Goal: Task Accomplishment & Management: Use online tool/utility

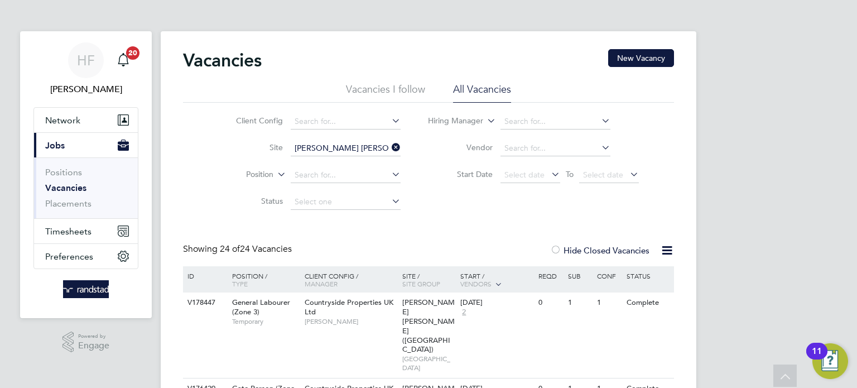
scroll to position [58, 0]
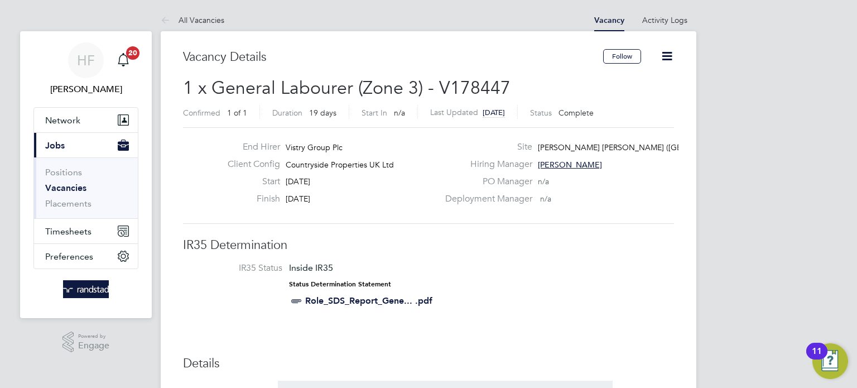
click at [77, 186] on link "Vacancies" at bounding box center [65, 187] width 41 height 11
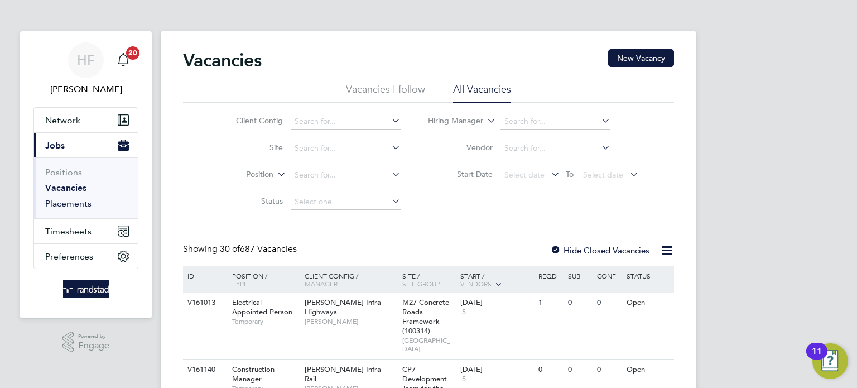
click at [65, 206] on link "Placements" at bounding box center [68, 203] width 46 height 11
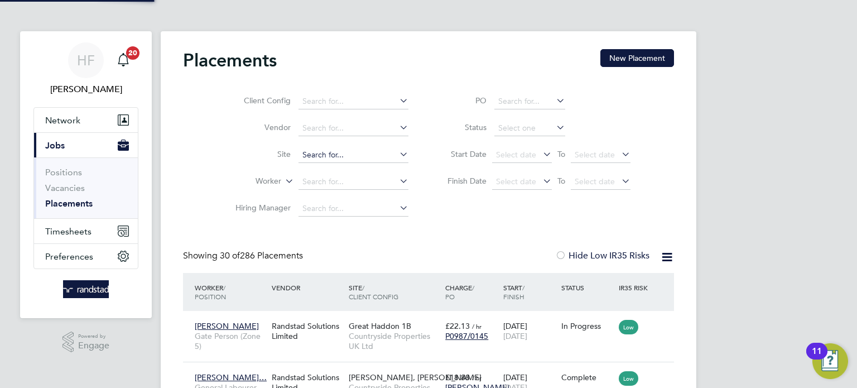
click at [315, 150] on input at bounding box center [354, 155] width 110 height 16
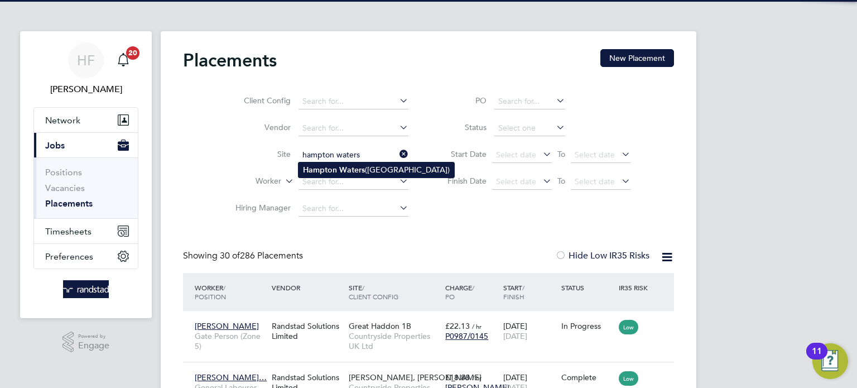
click at [362, 171] on b "Waters" at bounding box center [352, 169] width 26 height 9
type input "[PERSON_NAME] [PERSON_NAME] ([GEOGRAPHIC_DATA])"
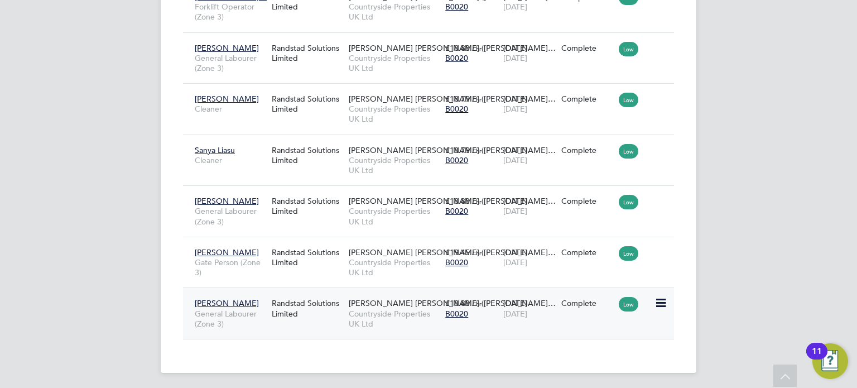
click at [662, 300] on icon at bounding box center [660, 302] width 11 height 13
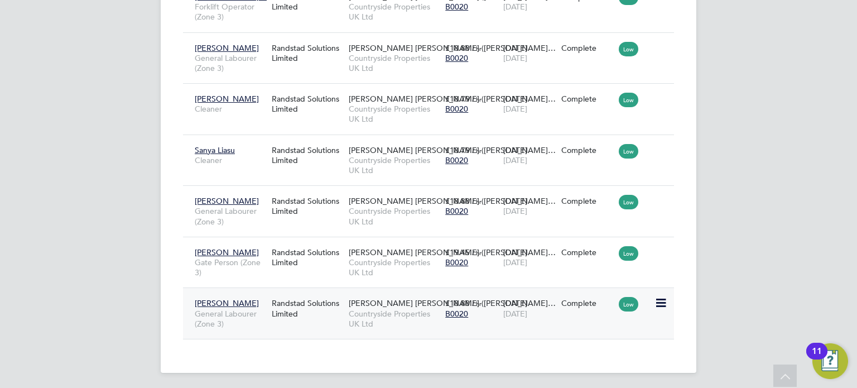
click at [486, 323] on div "Ryan Cash General Labourer (Zone 3) Randstad Solutions Limited Hampton Waters (…" at bounding box center [428, 312] width 491 height 51
click at [665, 307] on icon at bounding box center [660, 302] width 11 height 13
click at [436, 324] on span "Countryside Properties UK Ltd" at bounding box center [394, 319] width 91 height 20
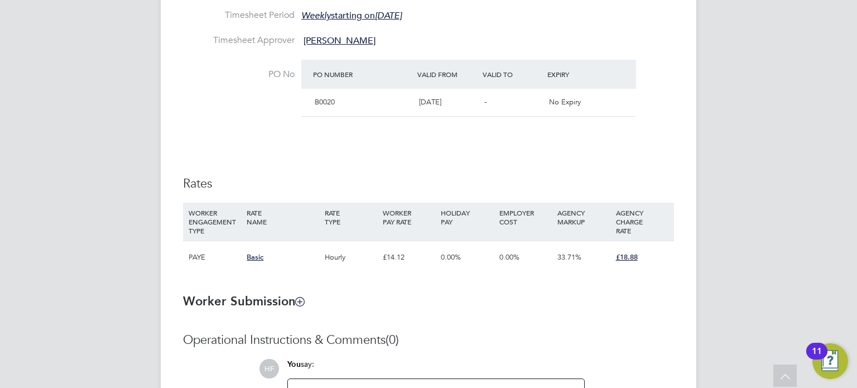
scroll to position [472, 0]
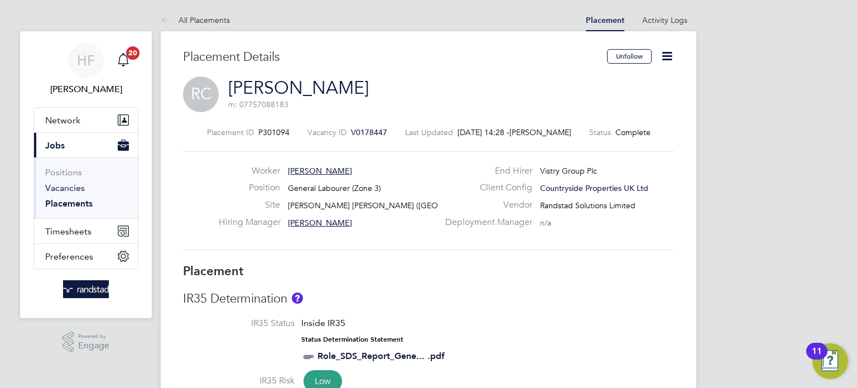
click at [59, 190] on link "Vacancies" at bounding box center [65, 187] width 40 height 11
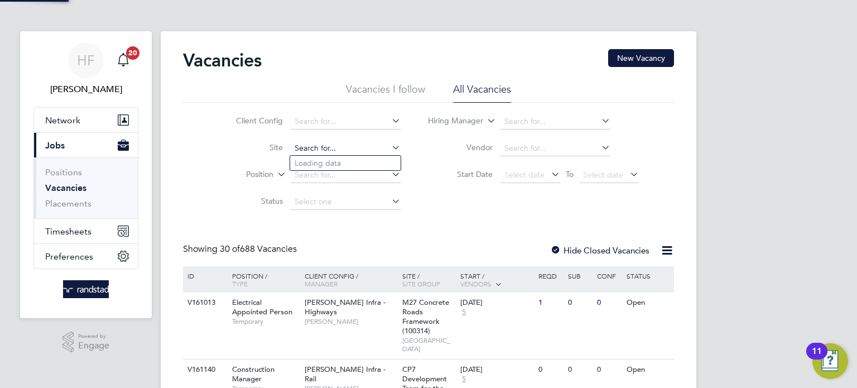
click at [316, 150] on input at bounding box center [346, 149] width 110 height 16
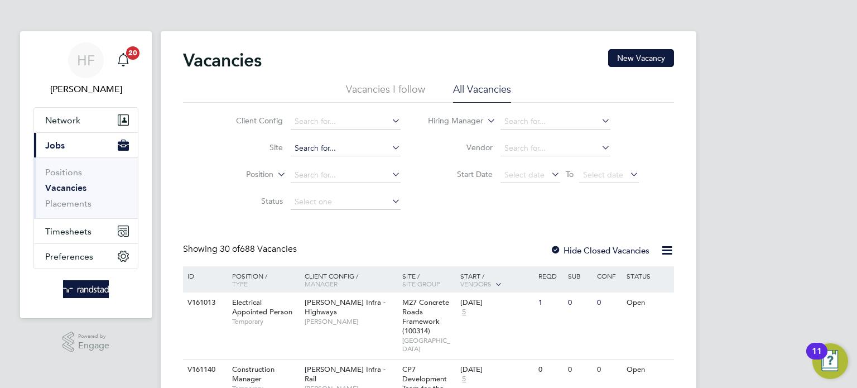
click at [313, 150] on input at bounding box center [346, 149] width 110 height 16
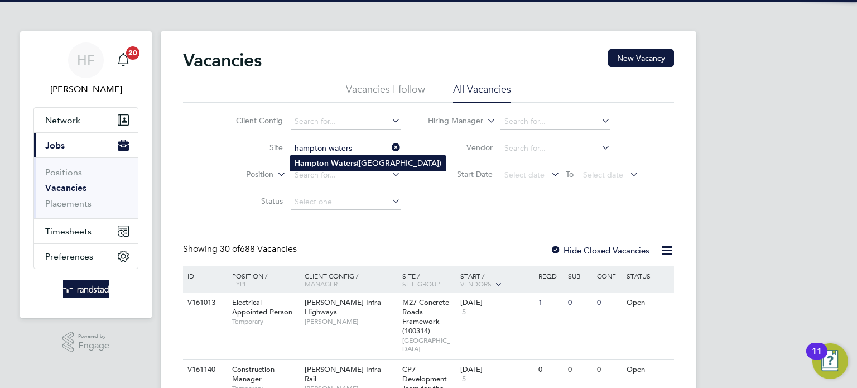
click at [348, 160] on b "Waters" at bounding box center [344, 162] width 26 height 9
type input "[PERSON_NAME] [PERSON_NAME] ([GEOGRAPHIC_DATA])"
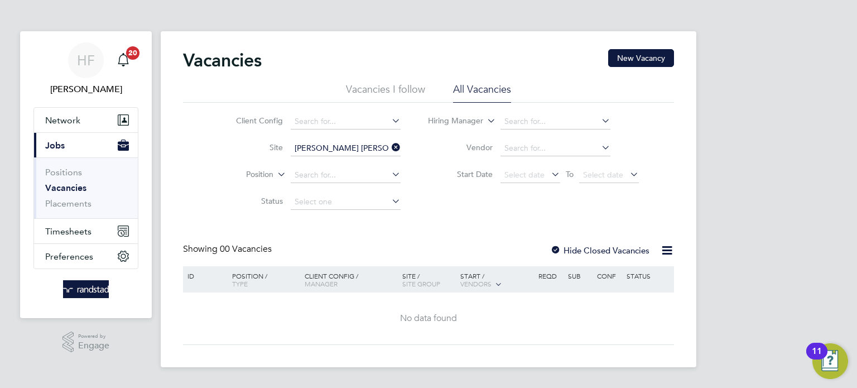
click at [584, 249] on label "Hide Closed Vacancies" at bounding box center [599, 250] width 99 height 11
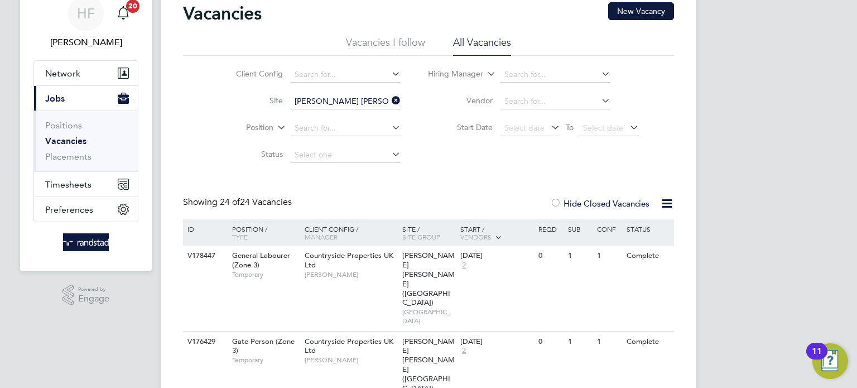
click at [69, 142] on link "Vacancies" at bounding box center [65, 141] width 41 height 11
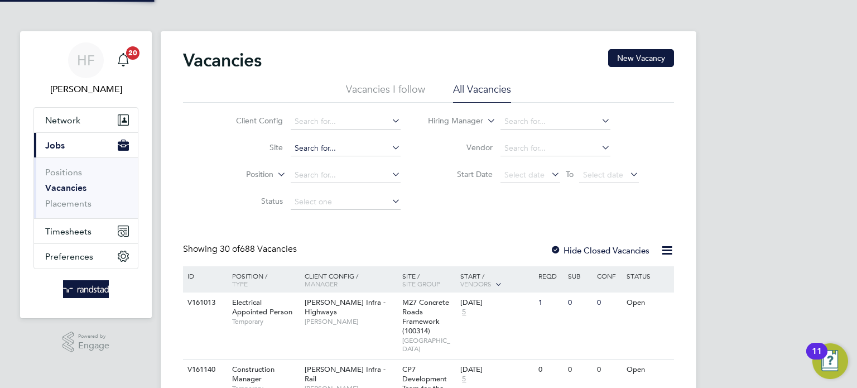
click at [309, 145] on input at bounding box center [346, 149] width 110 height 16
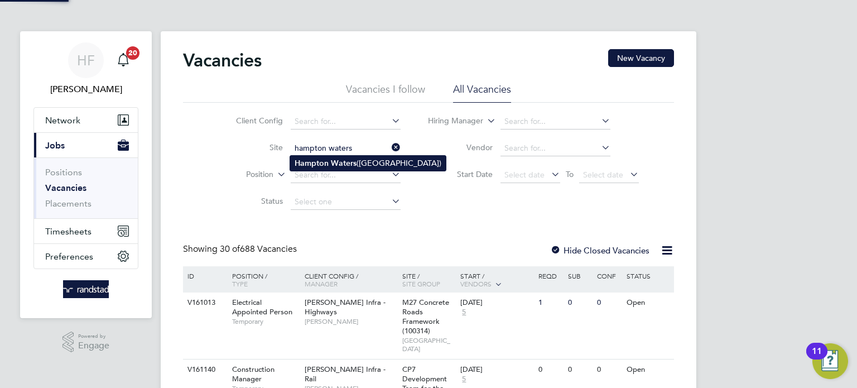
click at [368, 163] on li "Hampton Waters (Peterborough)" at bounding box center [368, 163] width 156 height 15
type input "[PERSON_NAME] [PERSON_NAME] ([GEOGRAPHIC_DATA])"
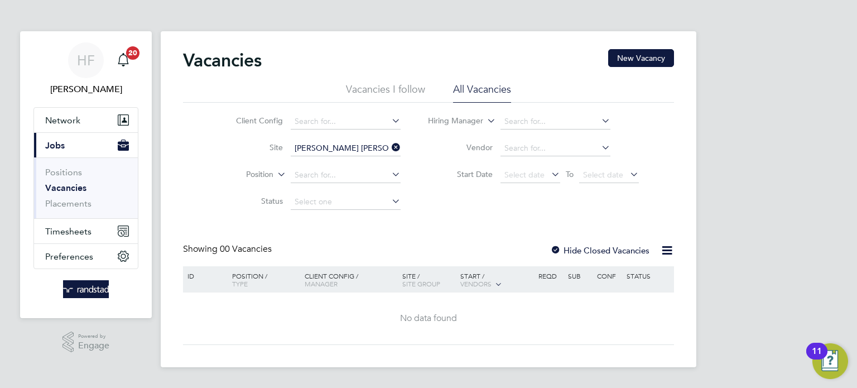
click at [607, 253] on label "Hide Closed Vacancies" at bounding box center [599, 250] width 99 height 11
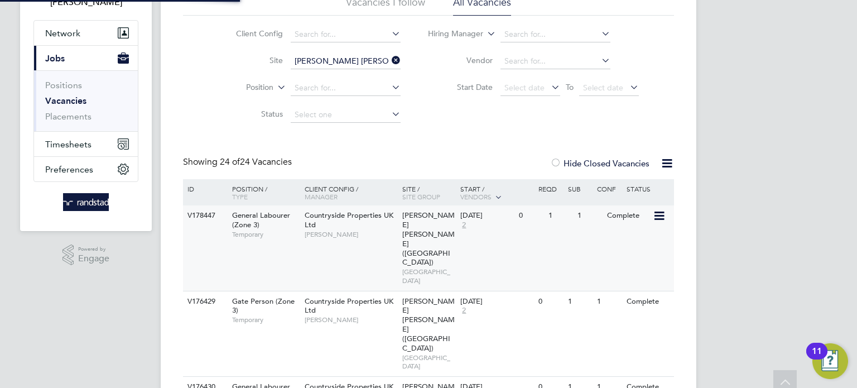
click at [565, 223] on div "1" at bounding box center [560, 215] width 29 height 21
click at [74, 101] on link "Vacancies" at bounding box center [65, 100] width 41 height 11
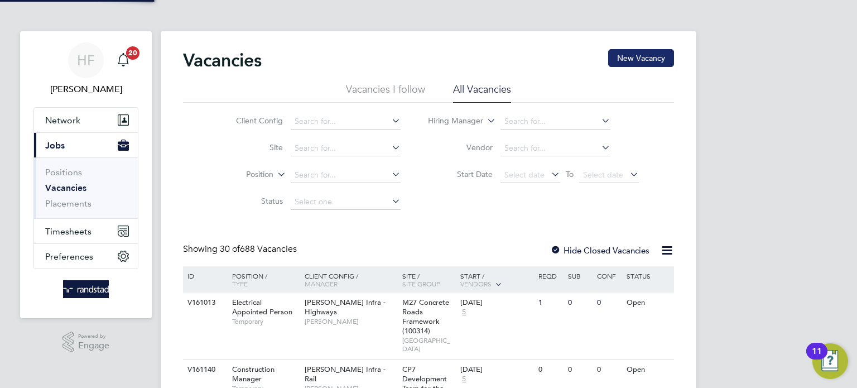
click at [628, 60] on button "New Vacancy" at bounding box center [641, 58] width 66 height 18
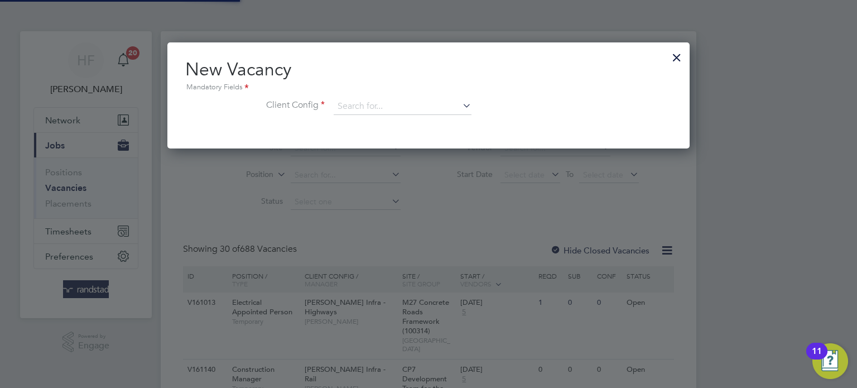
scroll to position [105, 523]
click at [677, 55] on div at bounding box center [677, 55] width 20 height 20
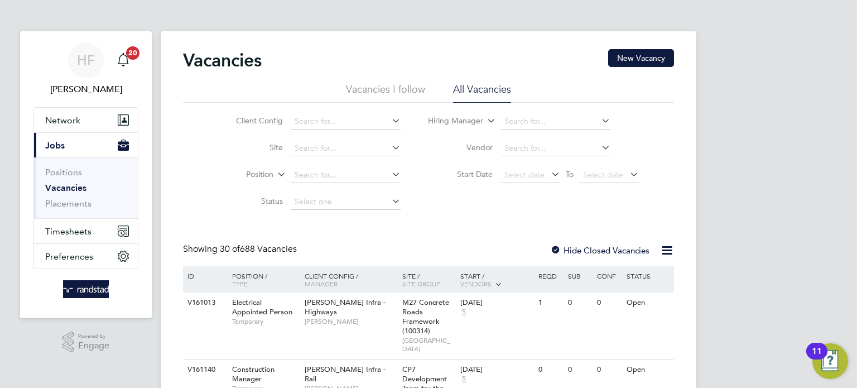
click at [54, 193] on li "Vacancies" at bounding box center [87, 190] width 84 height 16
click at [59, 186] on link "Vacancies" at bounding box center [65, 187] width 41 height 11
click at [308, 147] on input at bounding box center [346, 149] width 110 height 16
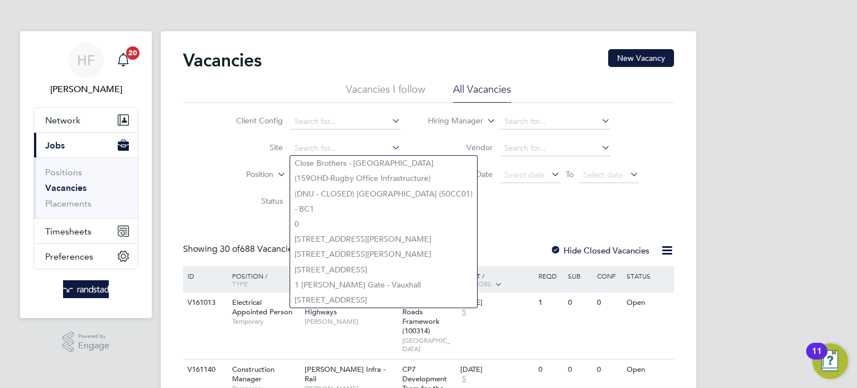
click at [215, 158] on li "Site" at bounding box center [310, 148] width 210 height 27
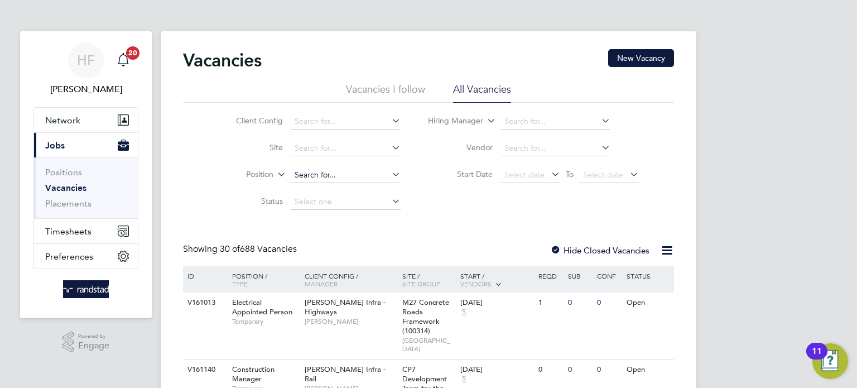
click at [304, 171] on input at bounding box center [346, 175] width 110 height 16
click at [307, 150] on input at bounding box center [346, 149] width 110 height 16
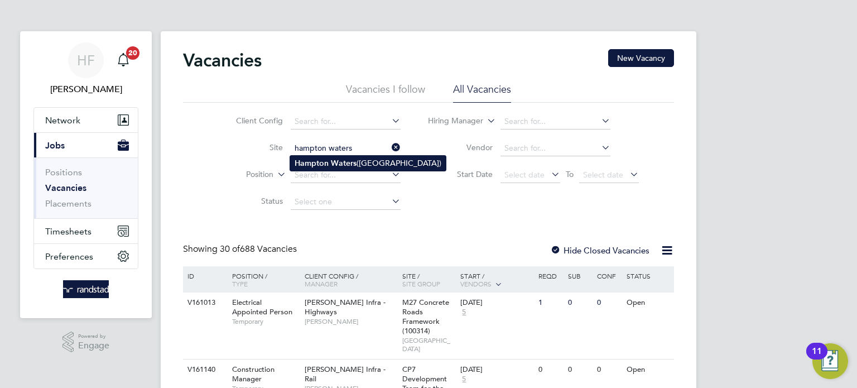
click at [332, 166] on b "Waters" at bounding box center [344, 162] width 26 height 9
type input "[PERSON_NAME] [PERSON_NAME] ([GEOGRAPHIC_DATA])"
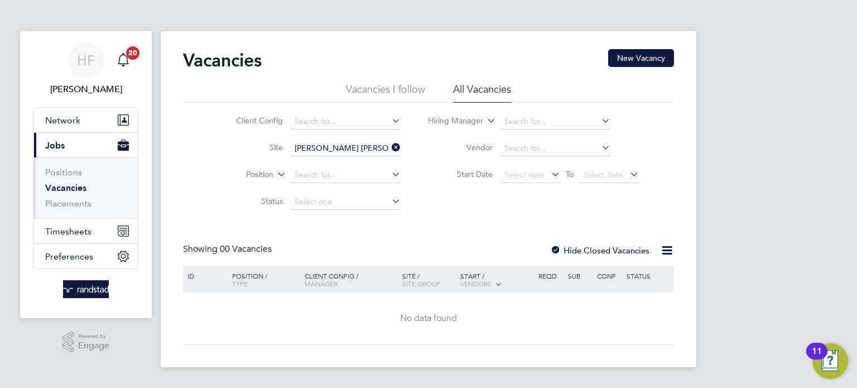
click at [555, 249] on div at bounding box center [555, 251] width 11 height 11
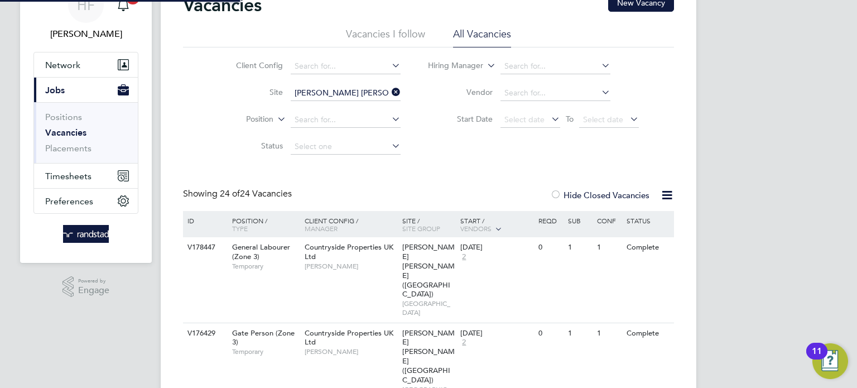
scroll to position [61, 0]
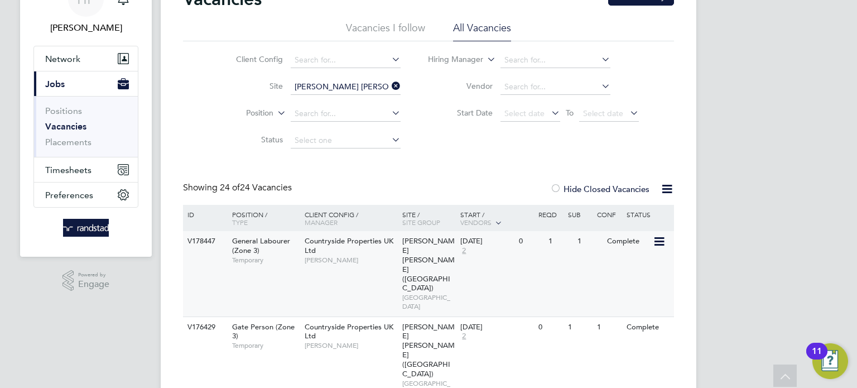
click at [354, 260] on span "[PERSON_NAME]" at bounding box center [351, 260] width 92 height 9
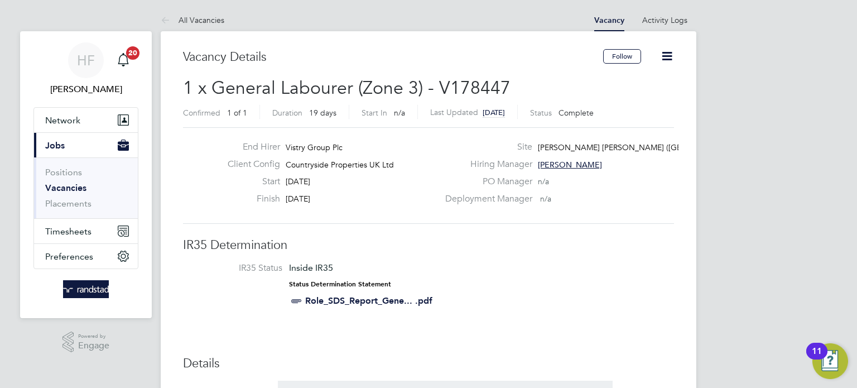
click at [666, 59] on icon at bounding box center [667, 56] width 14 height 14
click at [622, 98] on li "Update Status" at bounding box center [640, 98] width 65 height 16
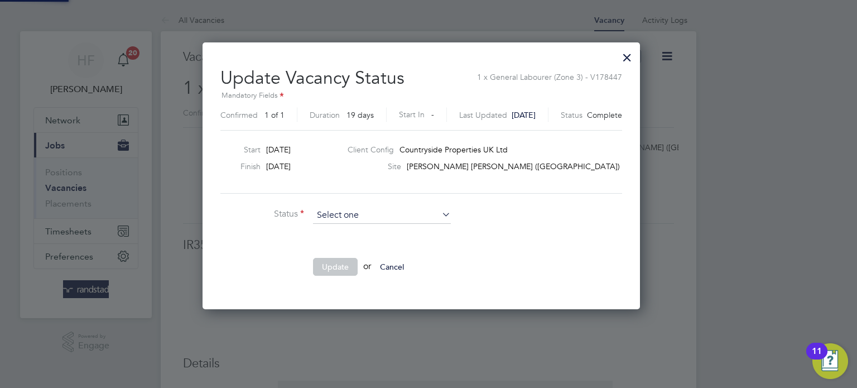
scroll to position [266, 451]
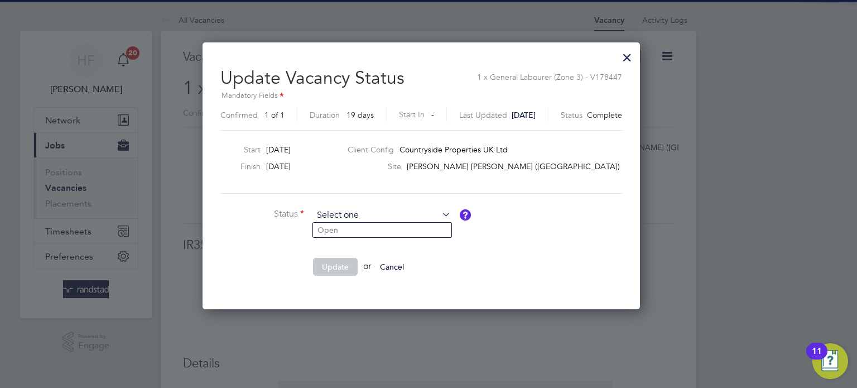
click at [350, 212] on input at bounding box center [382, 215] width 138 height 17
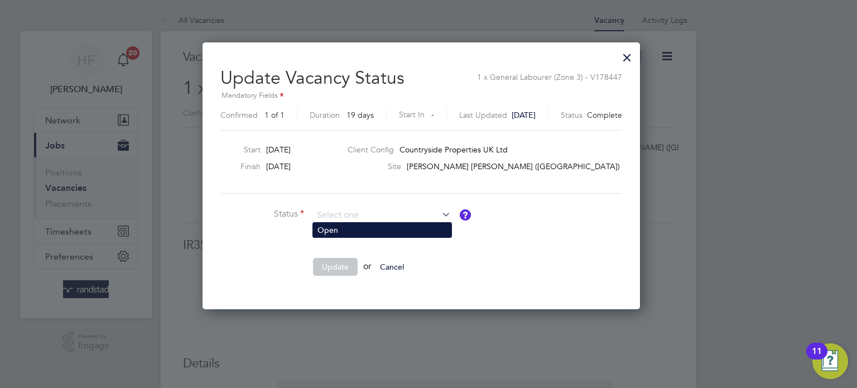
click at [342, 234] on li "Open" at bounding box center [382, 230] width 138 height 15
type input "Open"
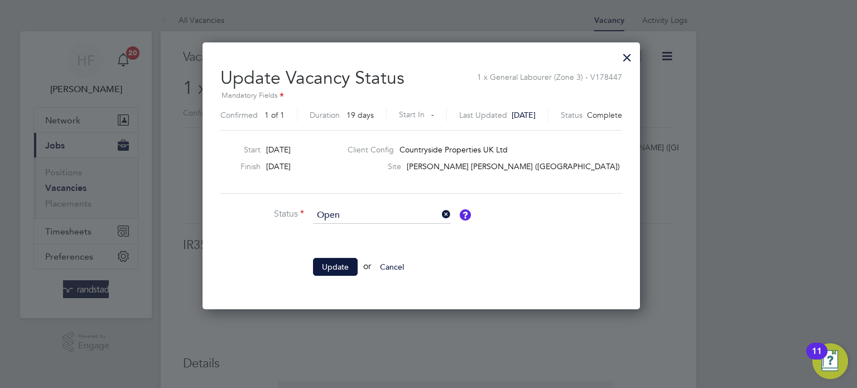
click at [334, 258] on button "Update" at bounding box center [335, 267] width 45 height 18
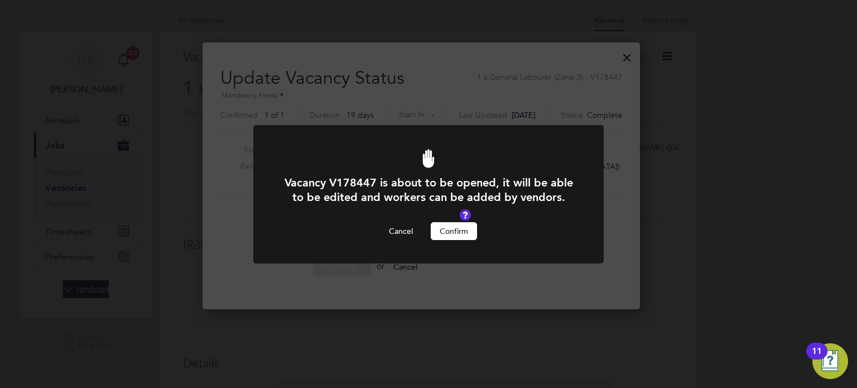
click at [461, 234] on button "Confirm" at bounding box center [454, 231] width 46 height 18
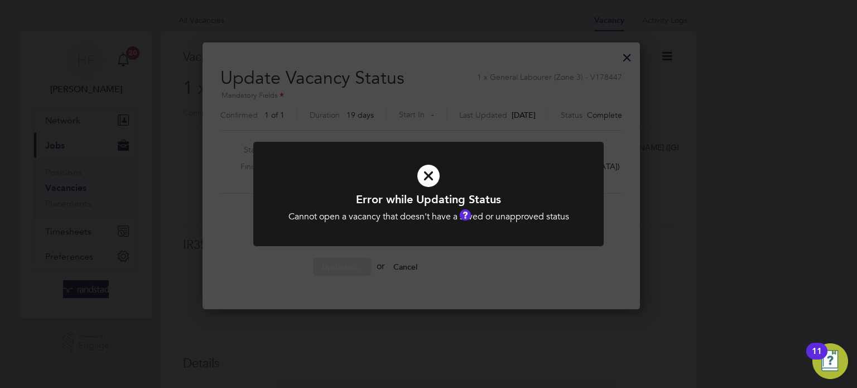
click at [681, 220] on div "Error while Updating Status Cannot open a vacancy that doesn't have a saved or …" at bounding box center [428, 194] width 857 height 388
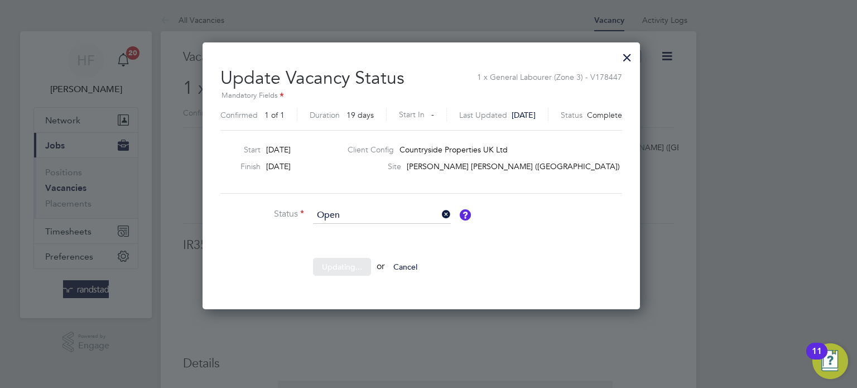
click at [637, 51] on div at bounding box center [627, 55] width 20 height 20
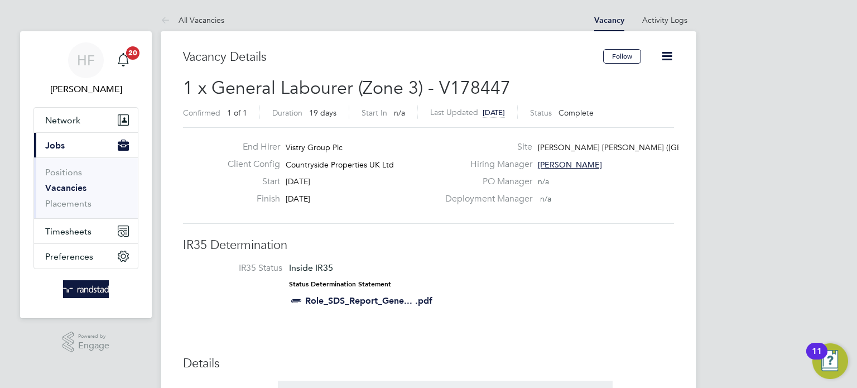
click at [666, 59] on icon at bounding box center [667, 56] width 14 height 14
click at [644, 99] on li "Update Status" at bounding box center [640, 98] width 65 height 16
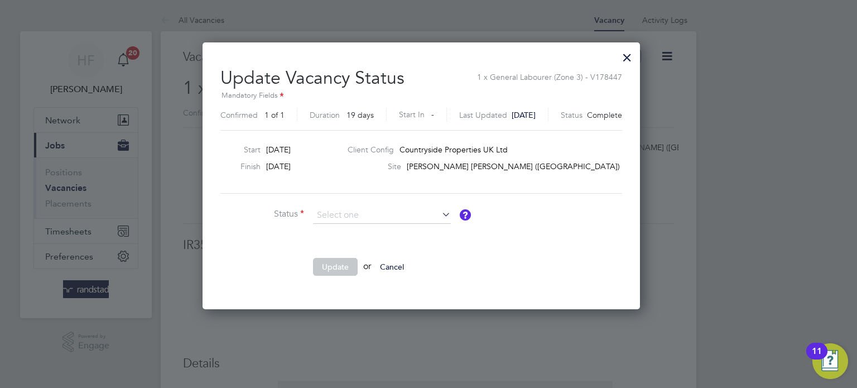
click at [549, 223] on li "Status" at bounding box center [387, 221] width 335 height 28
click at [637, 60] on div at bounding box center [627, 55] width 20 height 20
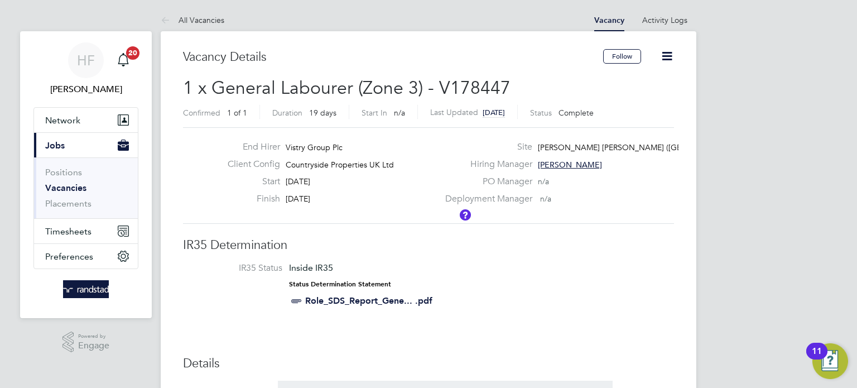
click at [547, 291] on li "IR35 Status Inside IR35 Status Determination Statement Role_SDS_Report_Gene... …" at bounding box center [428, 286] width 469 height 49
click at [669, 57] on icon at bounding box center [667, 56] width 14 height 14
click at [637, 99] on li "Update Status" at bounding box center [640, 98] width 65 height 16
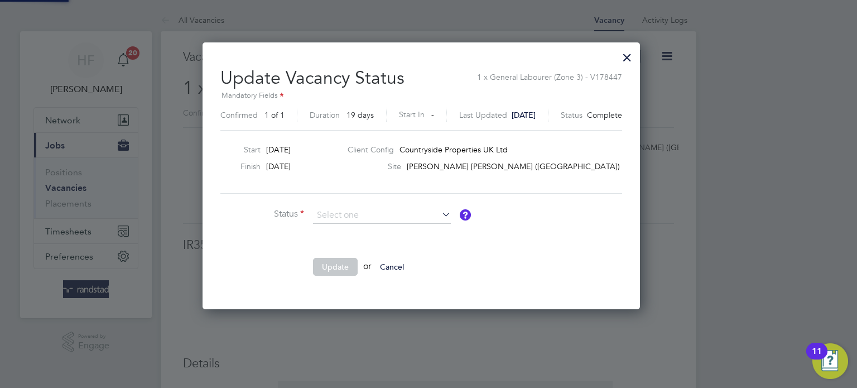
scroll to position [266, 451]
click at [387, 232] on li "Open" at bounding box center [382, 230] width 138 height 15
type input "Open"
click at [637, 59] on div at bounding box center [627, 55] width 20 height 20
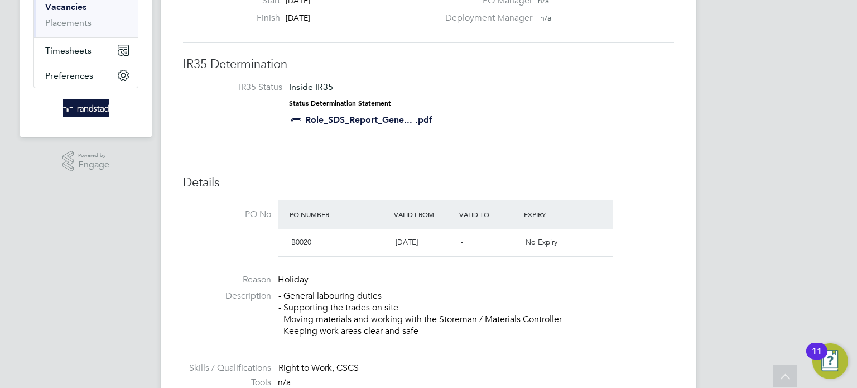
scroll to position [0, 0]
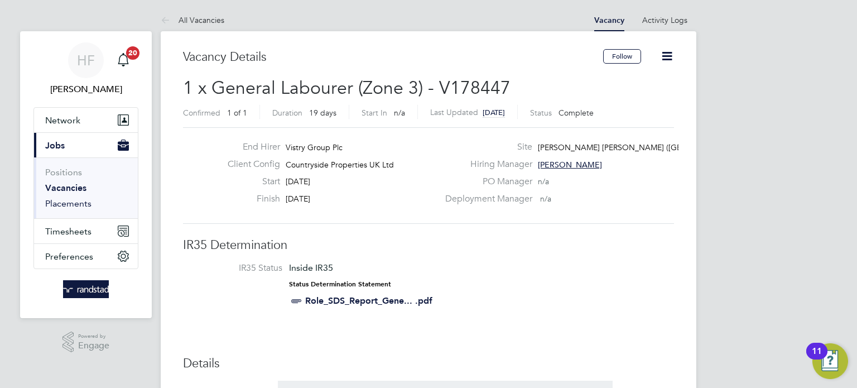
click at [82, 206] on link "Placements" at bounding box center [68, 203] width 46 height 11
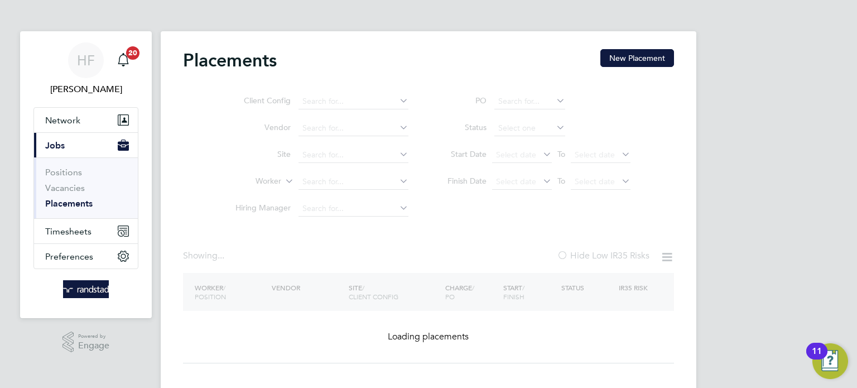
click at [324, 158] on ul "Client Config Vendor Site Worker Hiring Manager" at bounding box center [318, 155] width 210 height 134
click at [329, 132] on input at bounding box center [354, 129] width 110 height 16
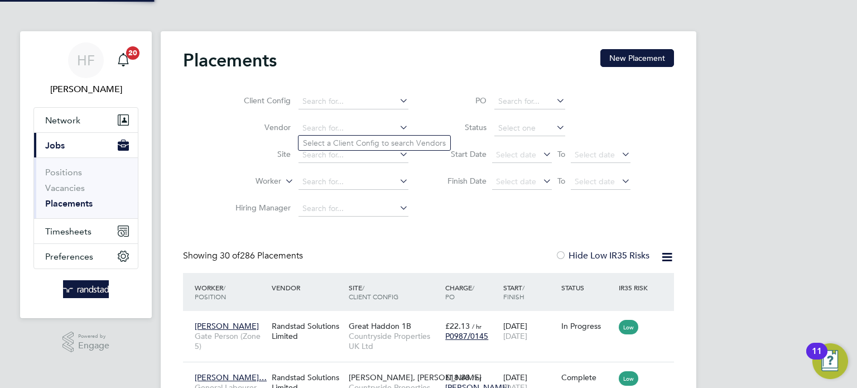
scroll to position [42, 97]
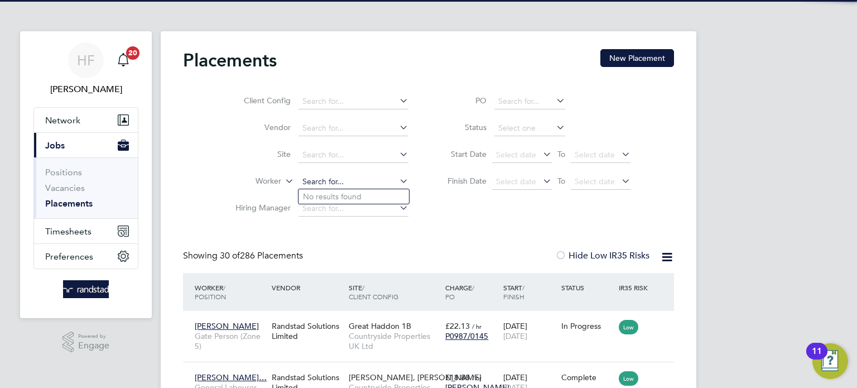
click at [318, 177] on input at bounding box center [354, 182] width 110 height 16
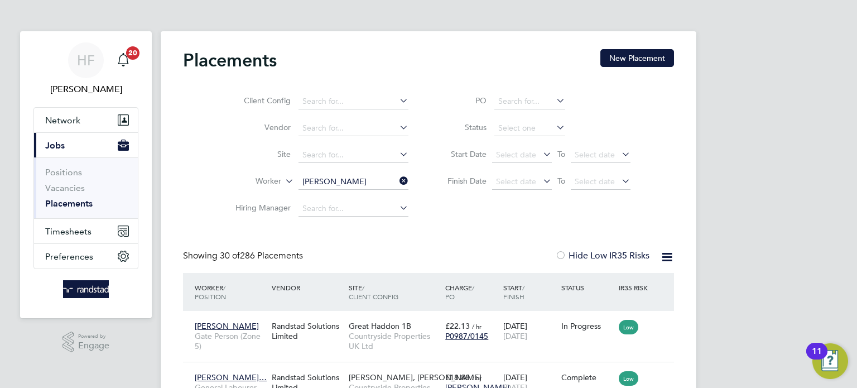
click at [355, 196] on li "Ryan Cash" at bounding box center [354, 196] width 110 height 15
type input "[PERSON_NAME]"
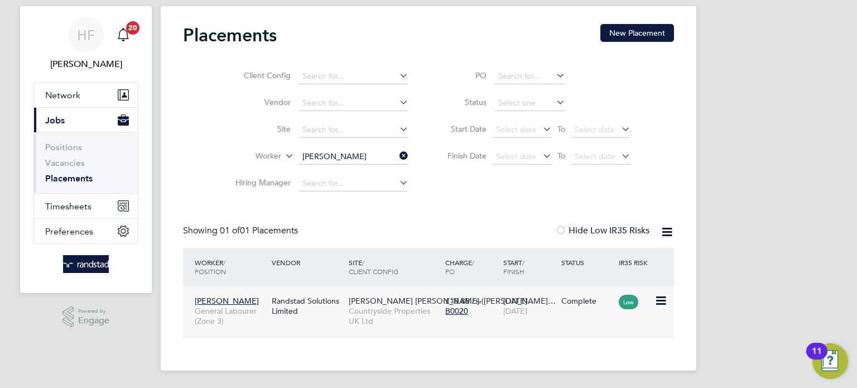
click at [570, 321] on div "Ryan Cash General Labourer (Zone 3) Randstad Solutions Limited Hampton Waters (…" at bounding box center [428, 311] width 491 height 51
click at [660, 310] on div "Ryan Cash General Labourer (Zone 3) Randstad Solutions Limited Hampton Waters (…" at bounding box center [428, 311] width 491 height 51
click at [661, 297] on icon at bounding box center [660, 300] width 11 height 13
click at [470, 313] on div "B0020" at bounding box center [471, 311] width 52 height 10
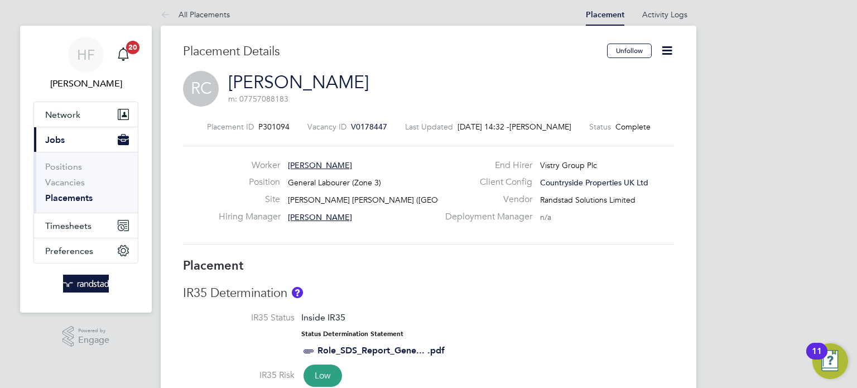
drag, startPoint x: 659, startPoint y: 51, endPoint x: 667, endPoint y: 50, distance: 8.5
click at [661, 50] on icon at bounding box center [667, 51] width 14 height 14
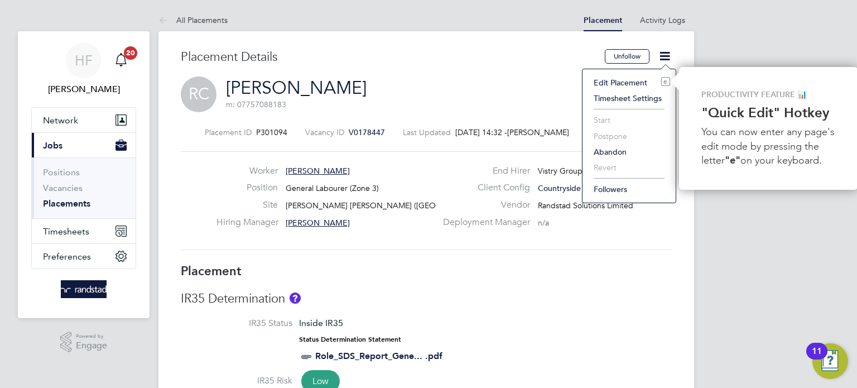
click at [433, 87] on div "RC Ryan Cash m: 07757088183" at bounding box center [426, 95] width 491 height 38
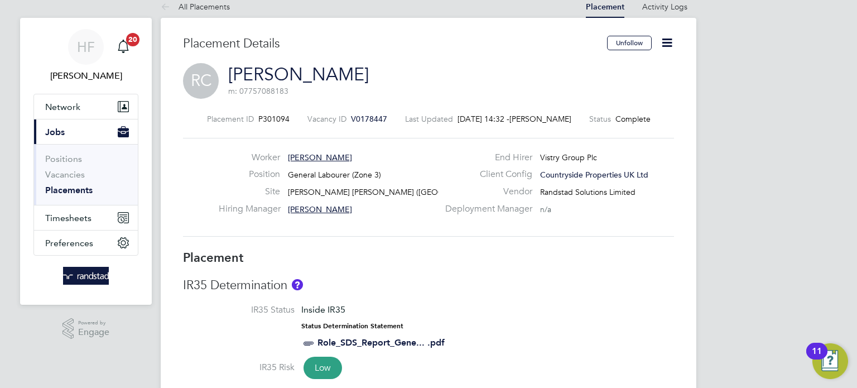
click at [369, 264] on h3 "Placement" at bounding box center [428, 258] width 491 height 16
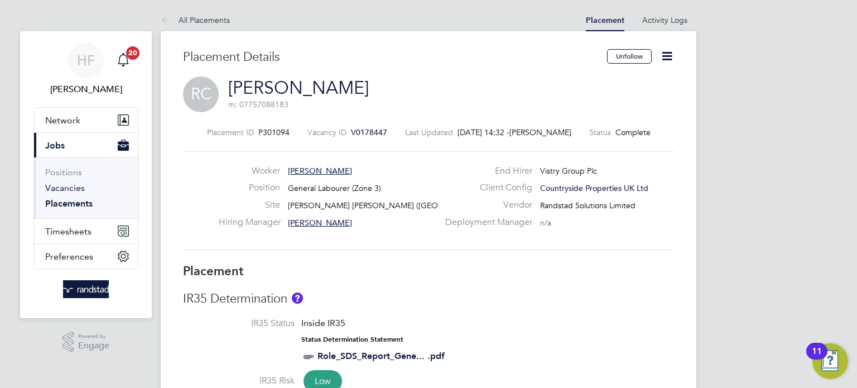
click at [69, 187] on link "Vacancies" at bounding box center [65, 187] width 40 height 11
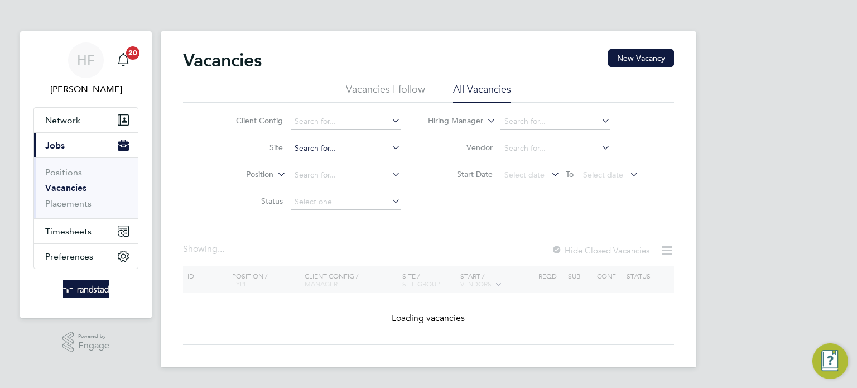
click at [339, 148] on input at bounding box center [346, 149] width 110 height 16
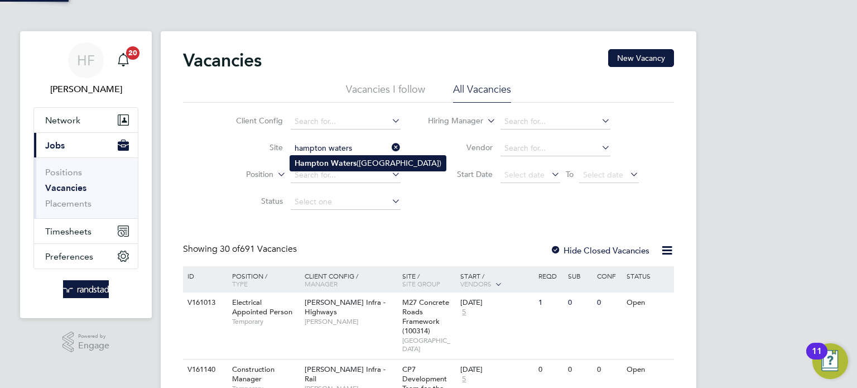
click at [363, 166] on li "Hampton Waters (Peterborough)" at bounding box center [368, 163] width 156 height 15
type input "[PERSON_NAME] [PERSON_NAME] ([GEOGRAPHIC_DATA])"
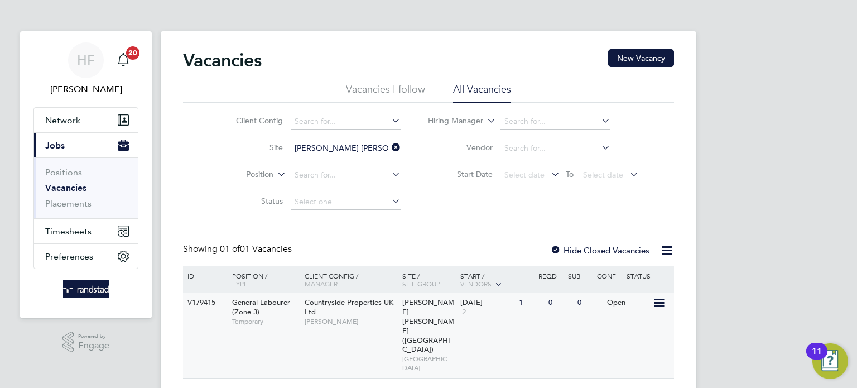
click at [502, 337] on div "V179415 General Labourer (Zone 3) Temporary Countryside Properties UK Ltd David…" at bounding box center [428, 334] width 491 height 85
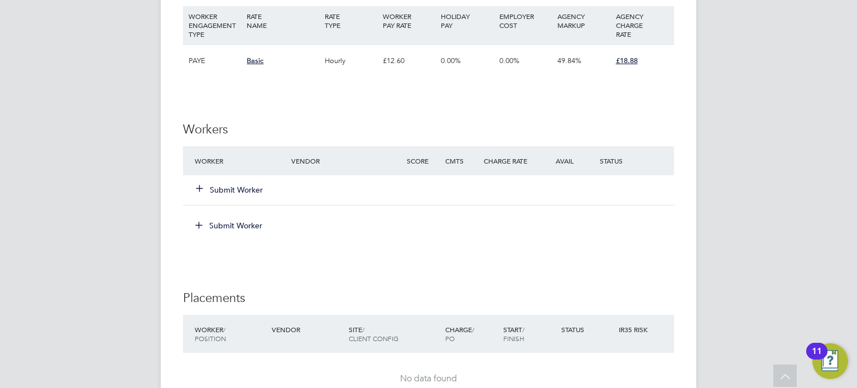
click at [250, 181] on div "Submit Worker" at bounding box center [250, 190] width 116 height 20
click at [248, 188] on button "Submit Worker" at bounding box center [229, 189] width 67 height 11
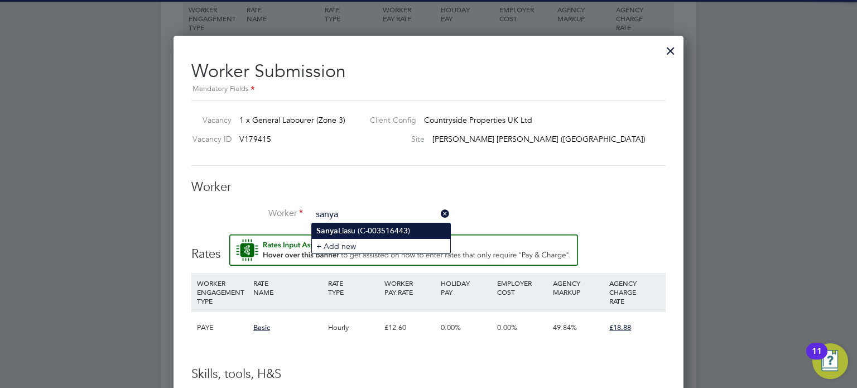
scroll to position [787, 0]
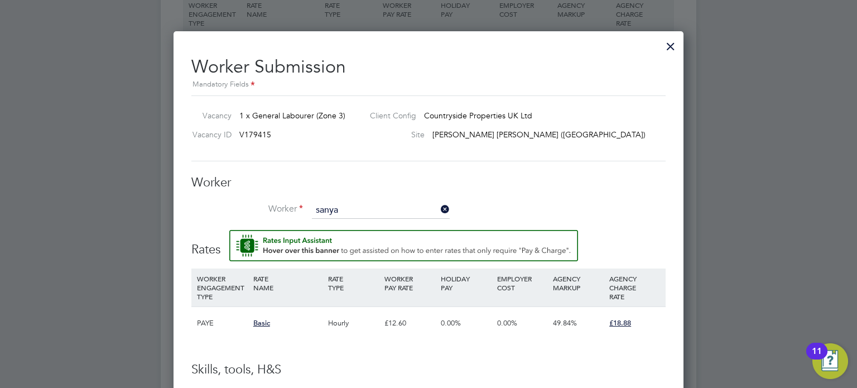
click at [387, 225] on li "Sanya Liasu (C-003516443)" at bounding box center [381, 226] width 138 height 15
type input "Sanya Liasu (C-003516443)"
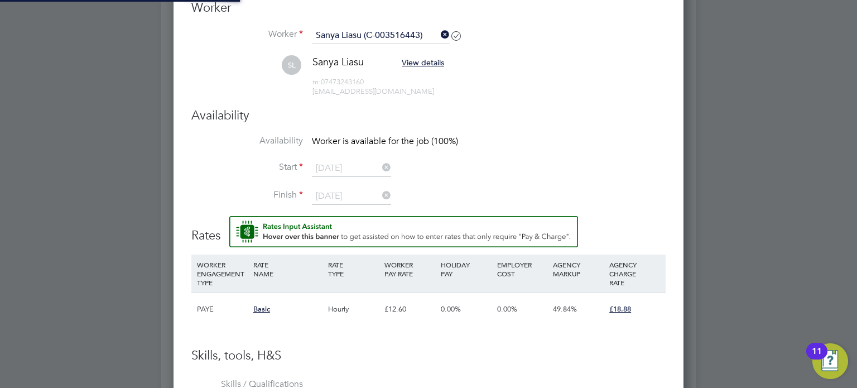
scroll to position [834, 511]
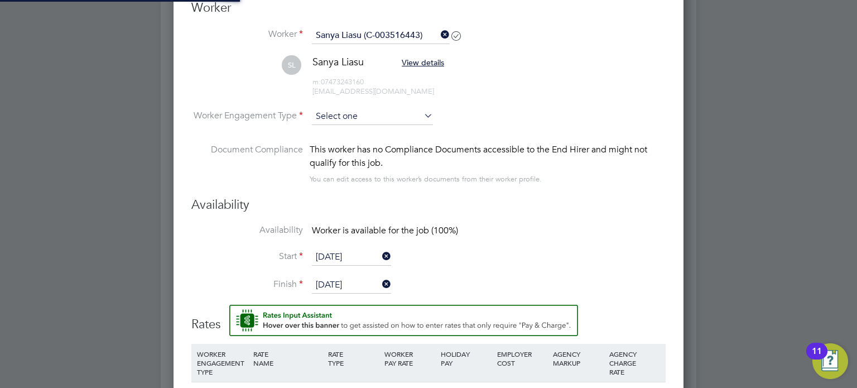
click at [356, 116] on input at bounding box center [372, 116] width 121 height 17
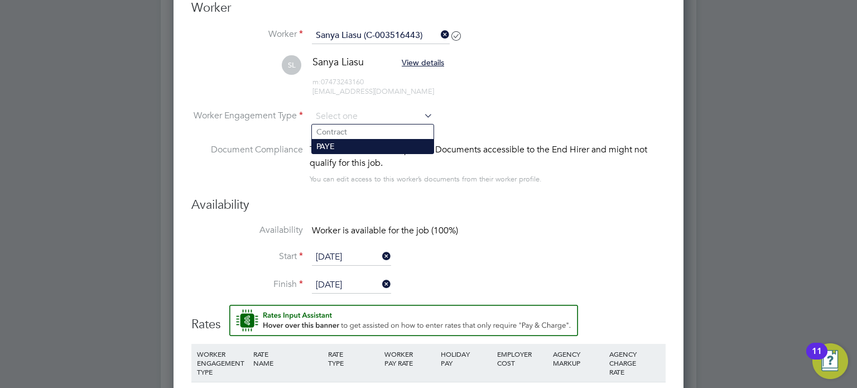
click at [347, 144] on li "PAYE" at bounding box center [373, 146] width 122 height 15
type input "PAYE"
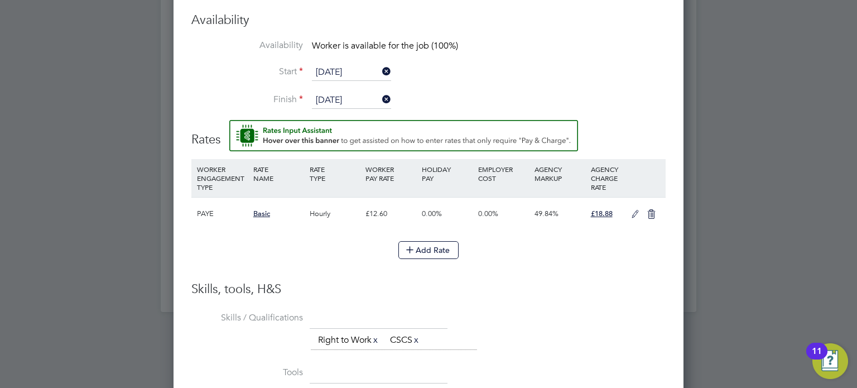
click at [632, 210] on icon at bounding box center [635, 214] width 14 height 9
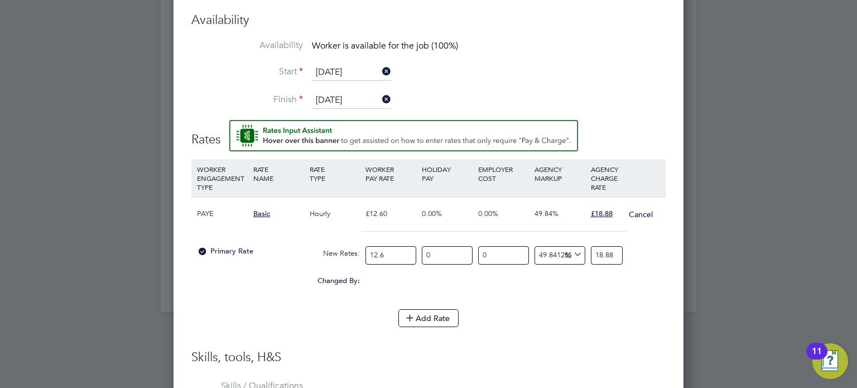
click at [390, 248] on input "12.6" at bounding box center [391, 255] width 51 height 18
type input "12"
type input "17.98095238095238"
type input "1"
type input "1.4984126984126984"
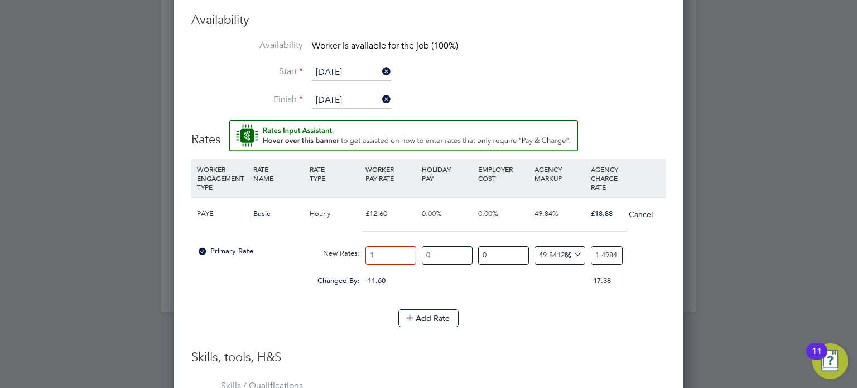
type input "14"
type input "20.977777777777778"
type input "14.1"
type input "21.127619047619046"
type input "14.12"
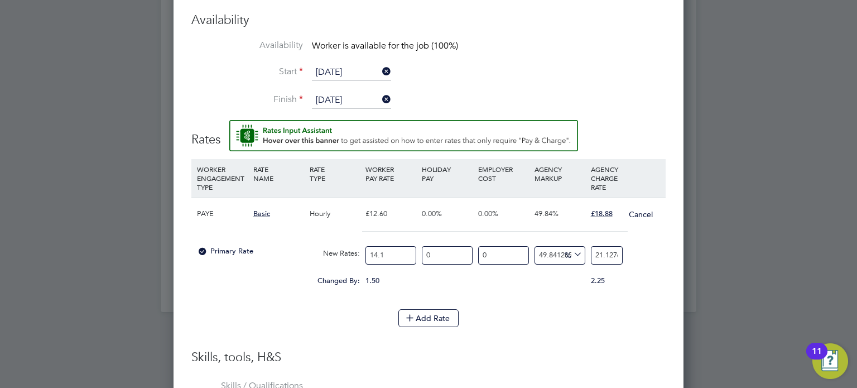
type input "21.157587301587302"
type input "14.12"
type input "-92.91784702549575"
type input "1"
type input "27.478753541076486"
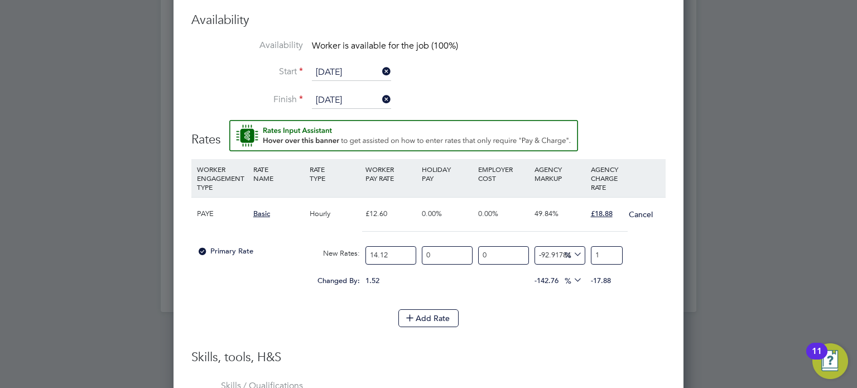
type input "18"
type input "33.14447592067989"
type input "18.8"
type input "33.711048158640224"
type input "18.88"
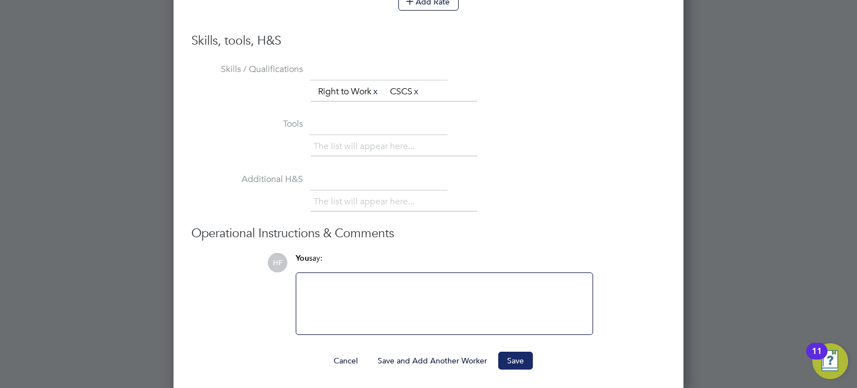
click at [516, 361] on button "Save" at bounding box center [515, 361] width 35 height 18
click at [104, 191] on div at bounding box center [428, 194] width 857 height 388
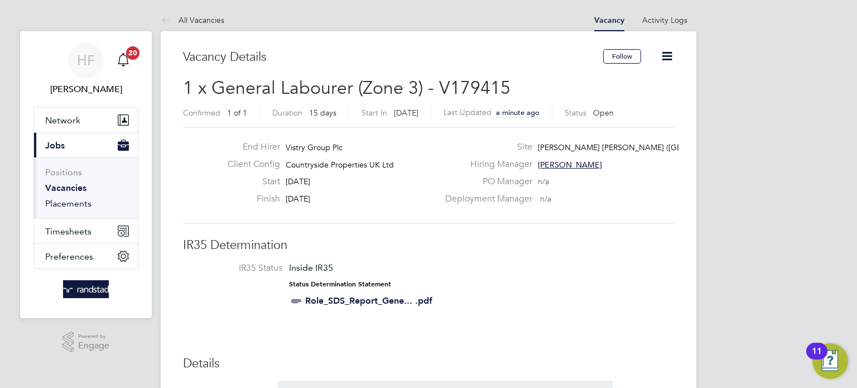
click at [57, 203] on link "Placements" at bounding box center [68, 203] width 46 height 11
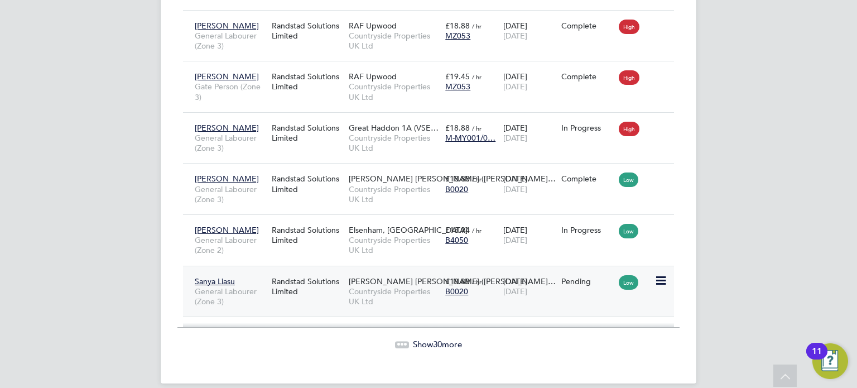
click at [664, 274] on icon at bounding box center [660, 280] width 11 height 13
click at [598, 334] on li "Start" at bounding box center [626, 338] width 79 height 16
type input "[PERSON_NAME]"
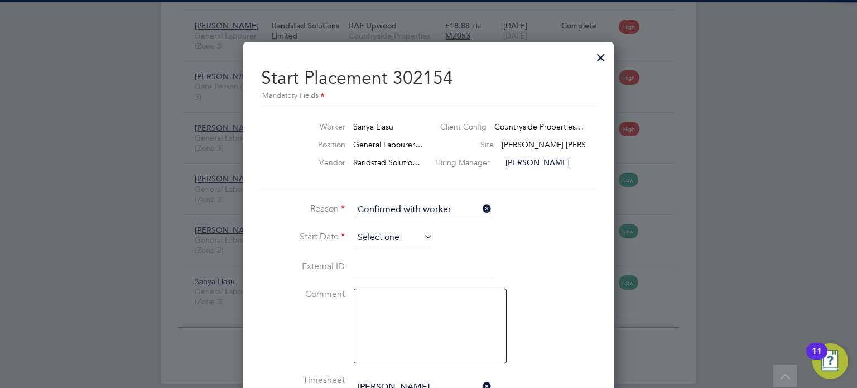
click at [383, 241] on input at bounding box center [393, 237] width 79 height 17
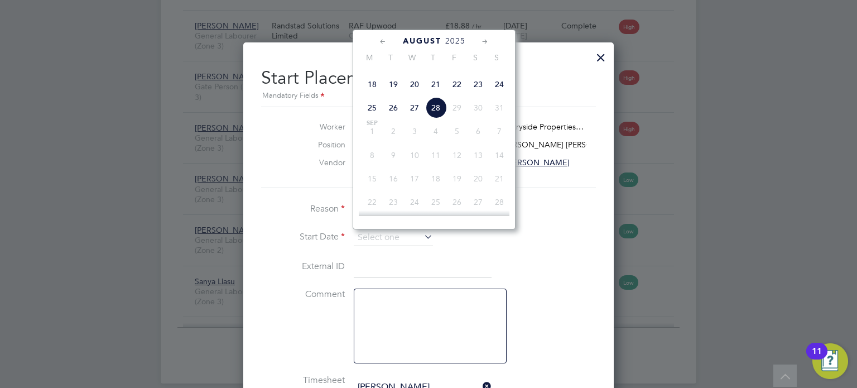
click at [369, 95] on span "18" at bounding box center [372, 84] width 21 height 21
type input "[DATE]"
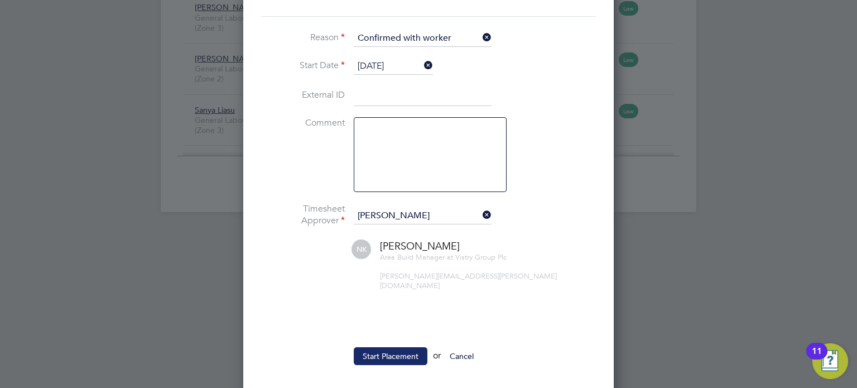
click at [400, 347] on button "Start Placement" at bounding box center [391, 356] width 74 height 18
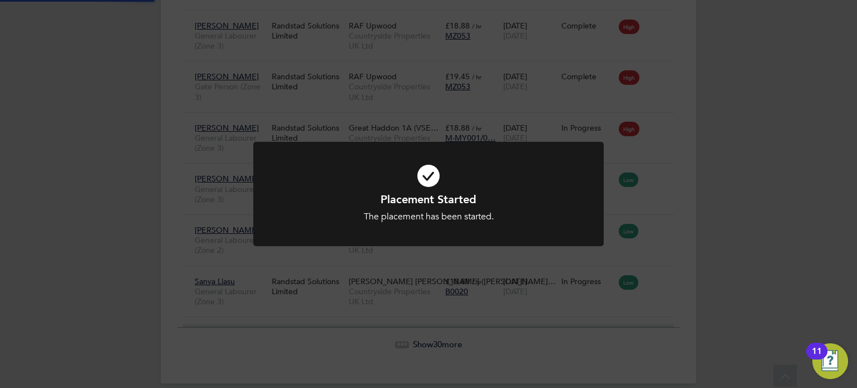
click at [748, 211] on div "Placement Started The placement has been started. Cancel Okay" at bounding box center [428, 194] width 857 height 388
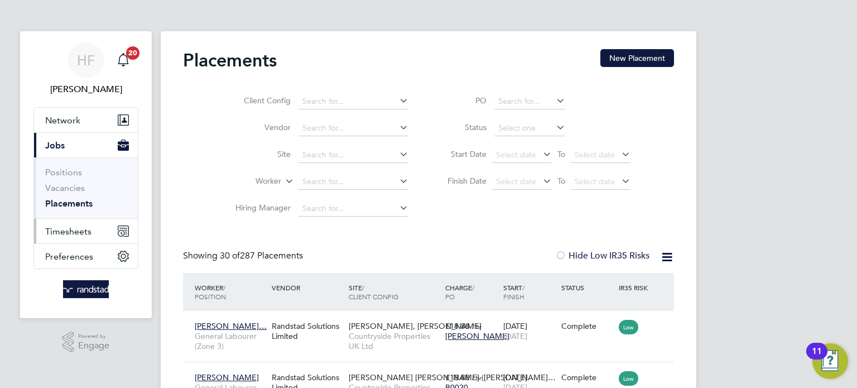
click at [69, 231] on span "Timesheets" at bounding box center [68, 231] width 46 height 11
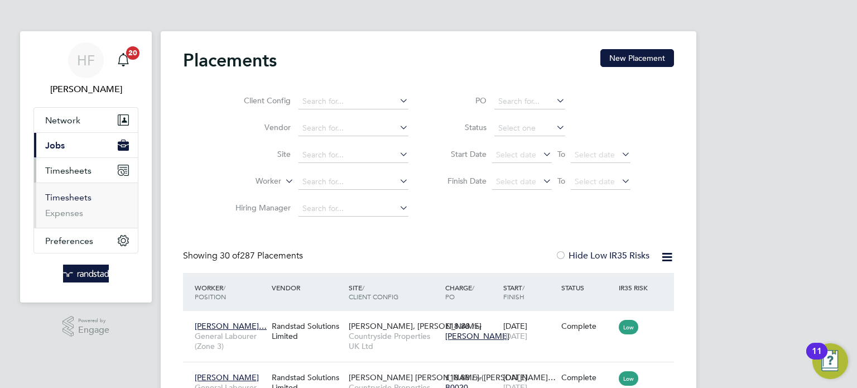
click at [88, 199] on link "Timesheets" at bounding box center [68, 197] width 46 height 11
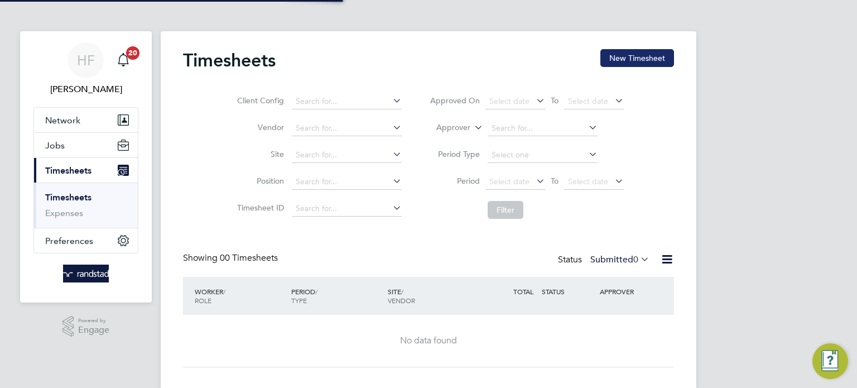
click at [640, 51] on button "New Timesheet" at bounding box center [637, 58] width 74 height 18
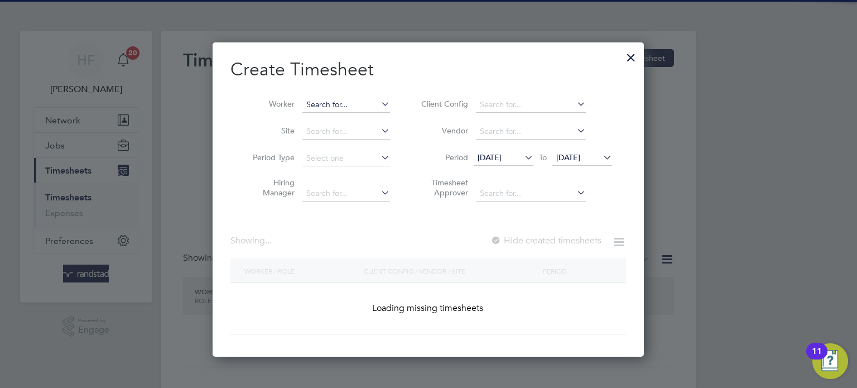
click at [358, 105] on input at bounding box center [346, 105] width 88 height 16
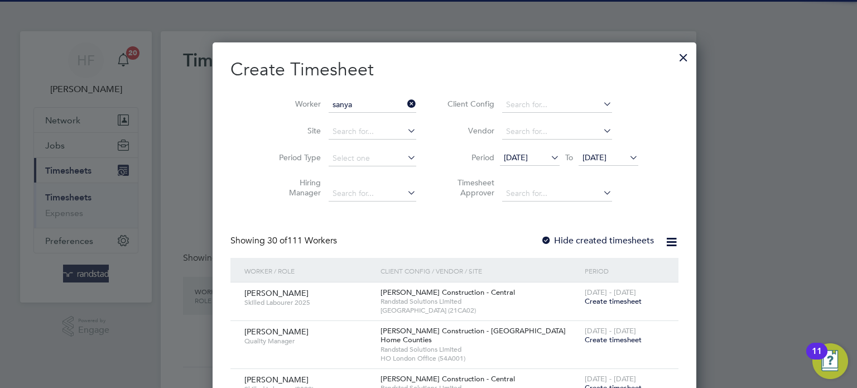
click at [361, 117] on li "Sanya Liasu" at bounding box center [346, 119] width 88 height 15
type input "Sanya Liasu"
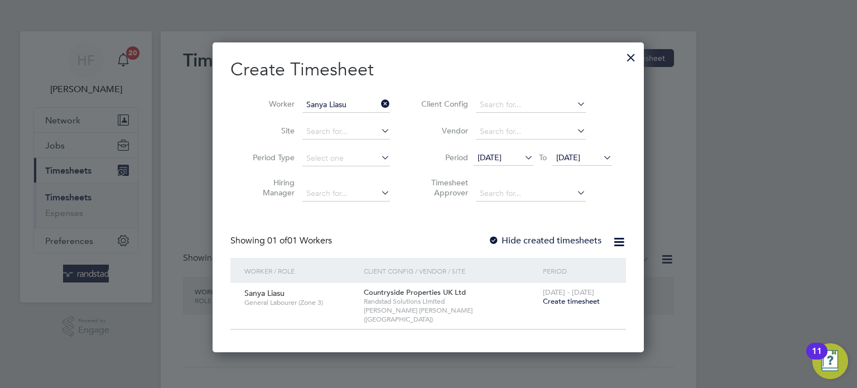
click at [563, 299] on span "Create timesheet" at bounding box center [571, 300] width 57 height 9
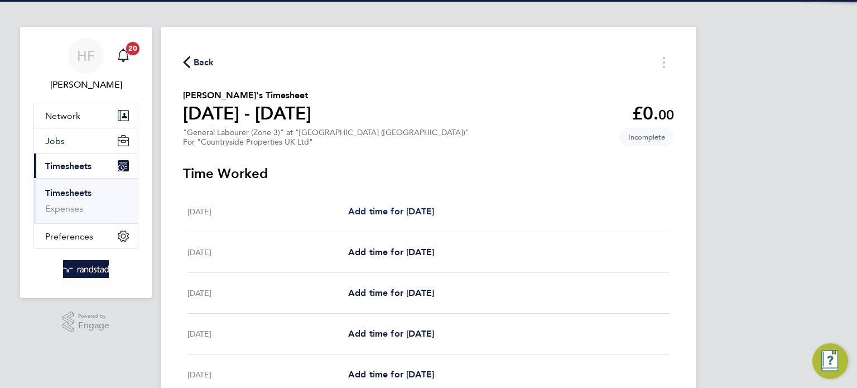
click at [397, 206] on span "Add time for [DATE]" at bounding box center [391, 211] width 86 height 11
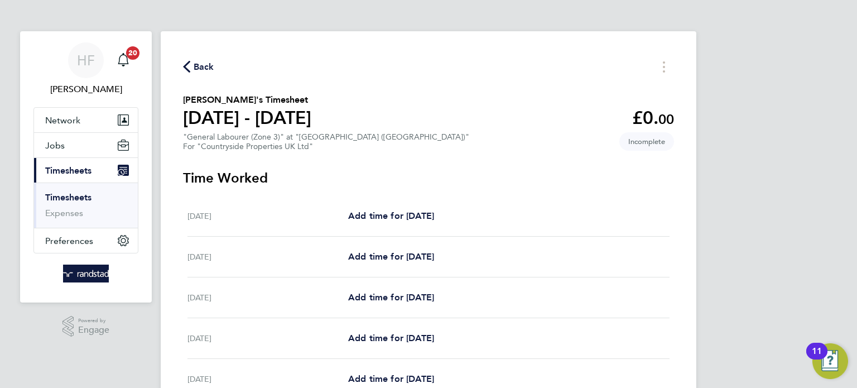
select select "30"
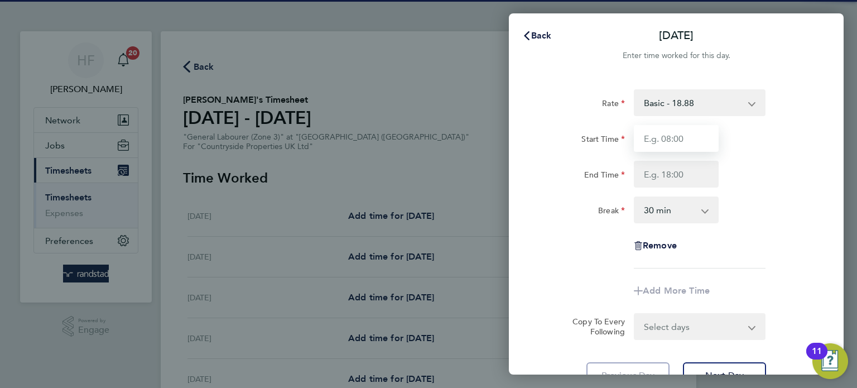
click at [676, 126] on input "Start Time" at bounding box center [676, 138] width 85 height 27
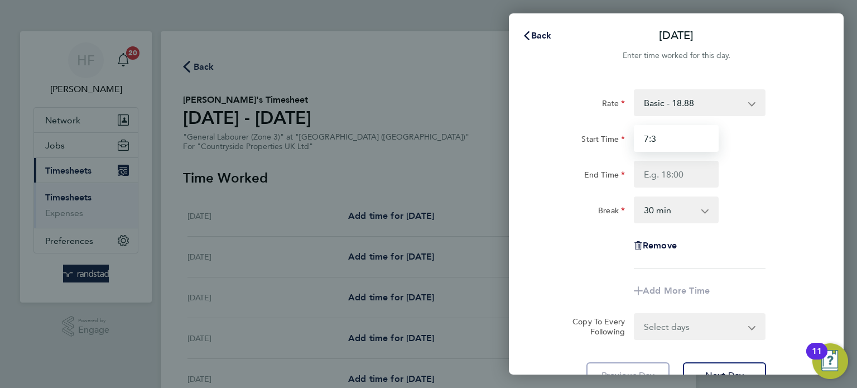
type input "7:3"
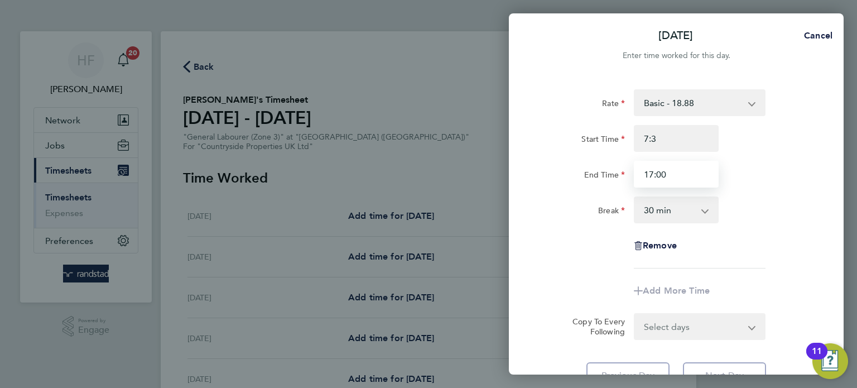
type input "17:00"
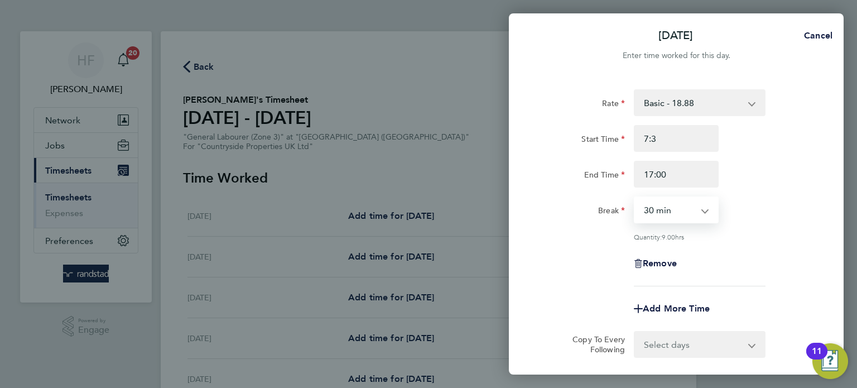
click at [778, 171] on div "End Time 17:00" at bounding box center [676, 174] width 281 height 27
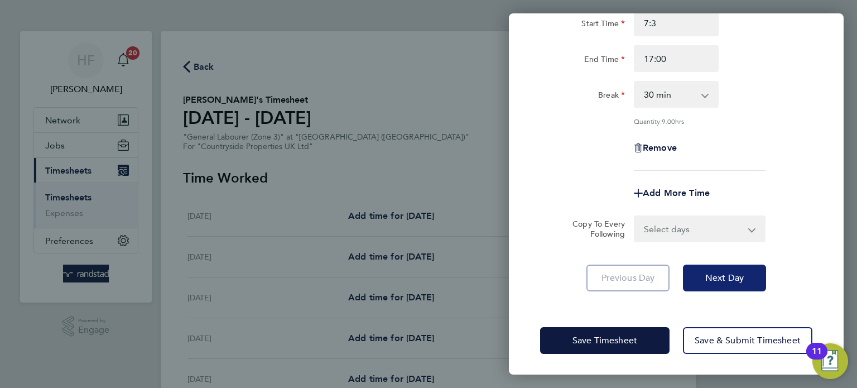
click at [733, 289] on button "Next Day" at bounding box center [724, 278] width 83 height 27
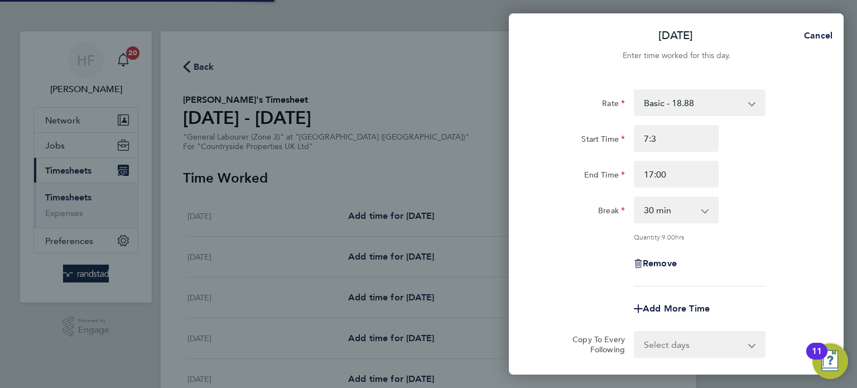
select select "30"
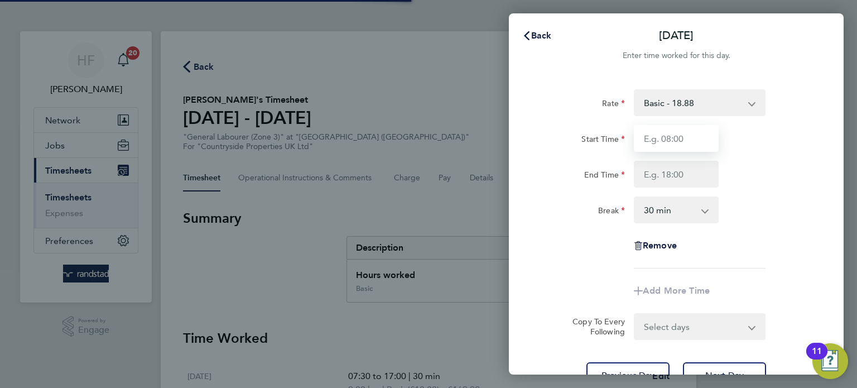
click at [669, 142] on input "Start Time" at bounding box center [676, 138] width 85 height 27
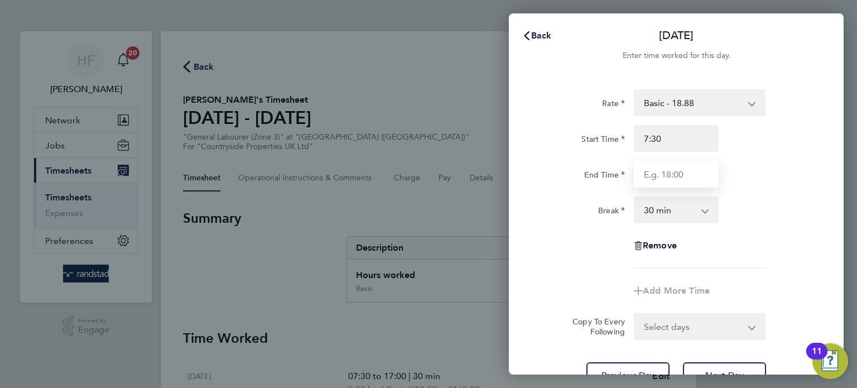
type input "07:30"
type input "17:00"
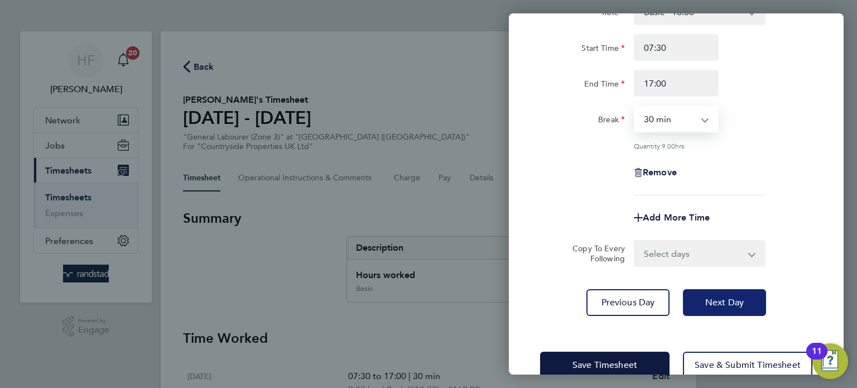
click at [727, 292] on button "Next Day" at bounding box center [724, 302] width 83 height 27
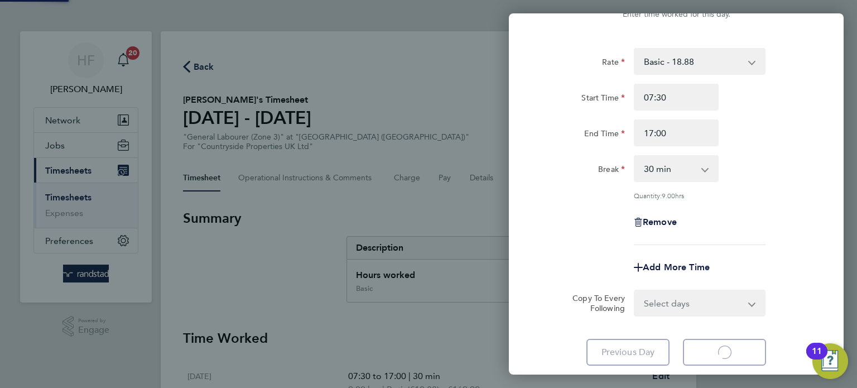
select select "30"
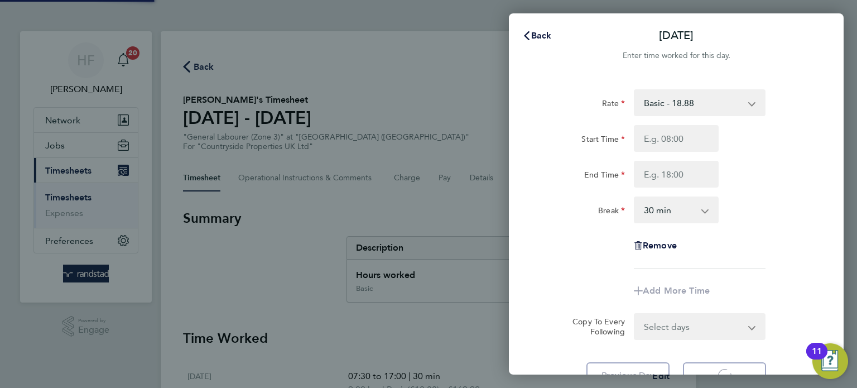
select select "30"
click at [661, 141] on input "Start Time" at bounding box center [676, 138] width 85 height 27
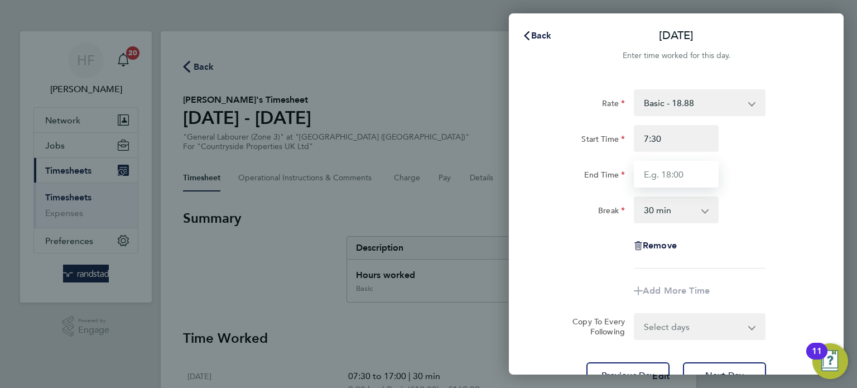
type input "07:30"
type input "17:00"
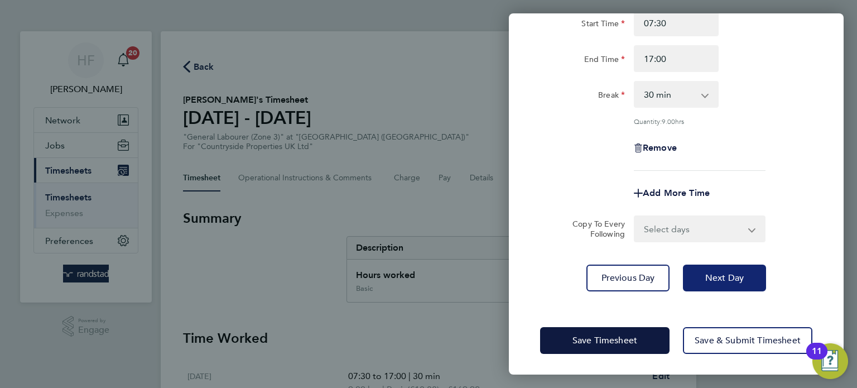
click at [726, 285] on button "Next Day" at bounding box center [724, 278] width 83 height 27
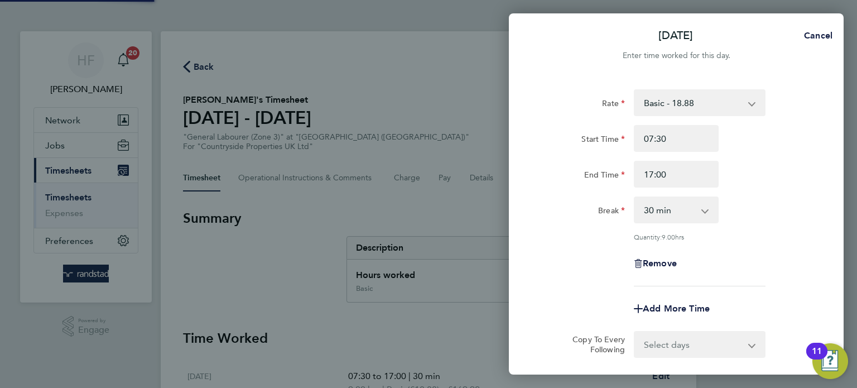
select select "30"
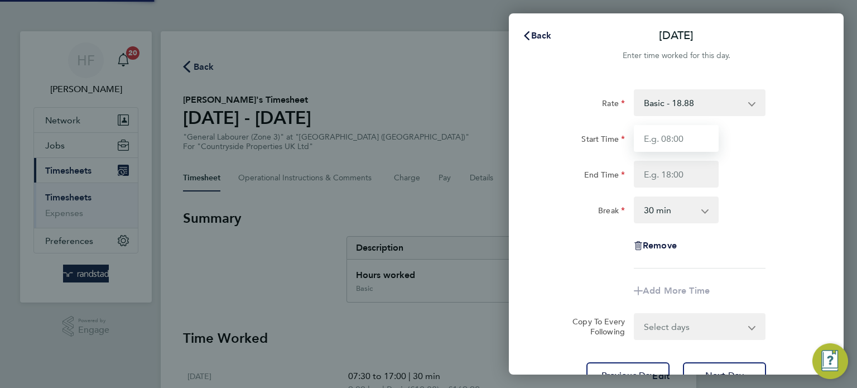
click at [655, 134] on input "Start Time" at bounding box center [676, 138] width 85 height 27
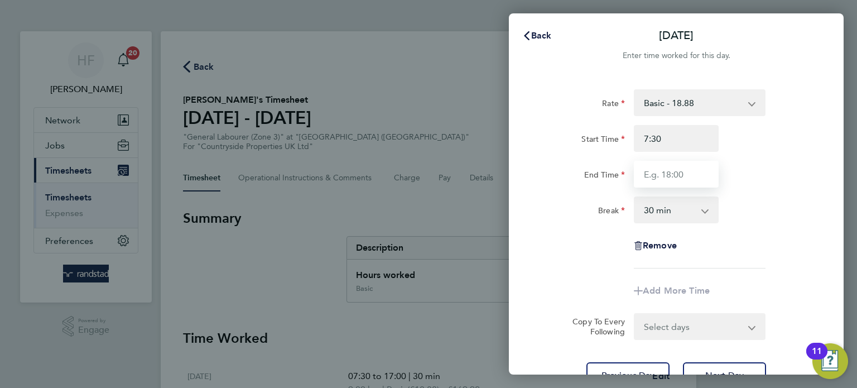
type input "07:30"
type input "17:00"
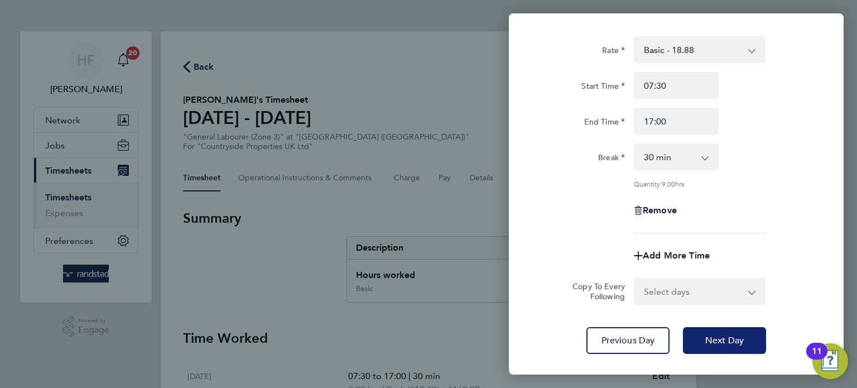
click at [751, 340] on button "Next Day" at bounding box center [724, 340] width 83 height 27
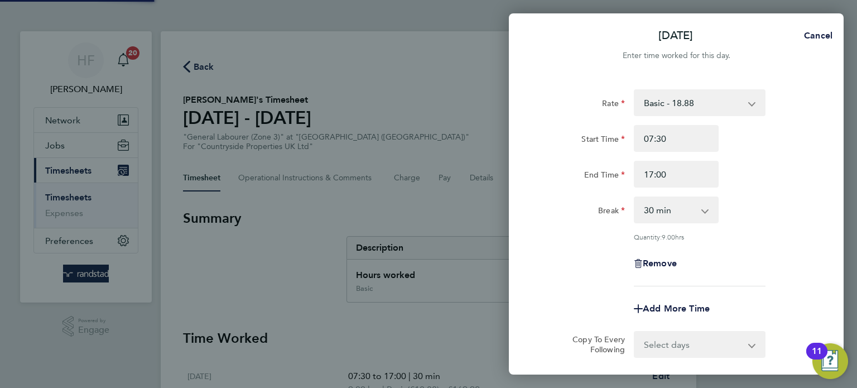
select select "30"
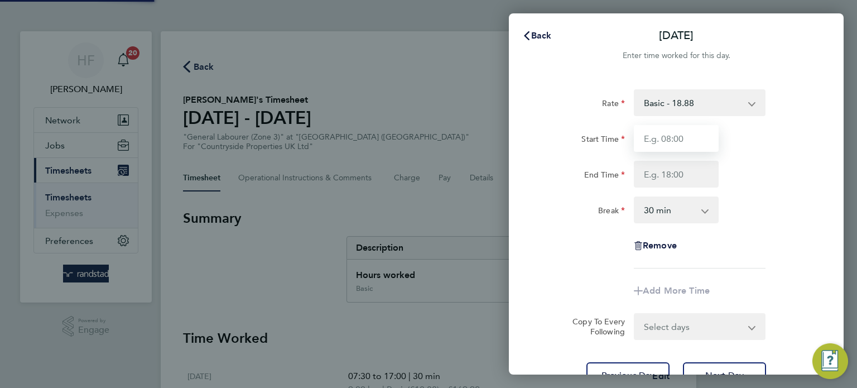
click at [659, 133] on input "Start Time" at bounding box center [676, 138] width 85 height 27
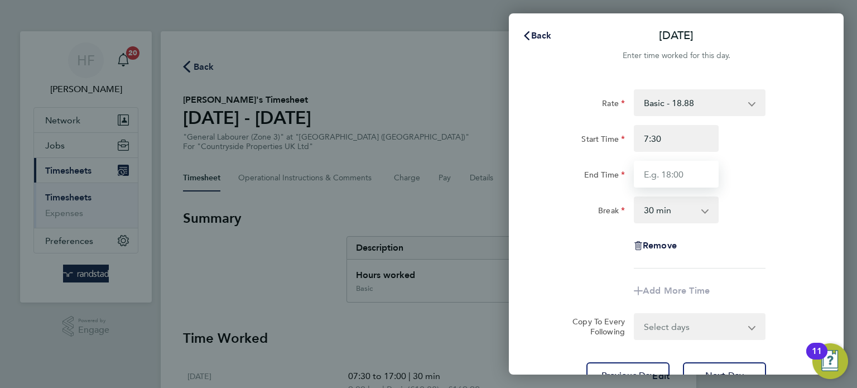
type input "07:30"
type input "17:00"
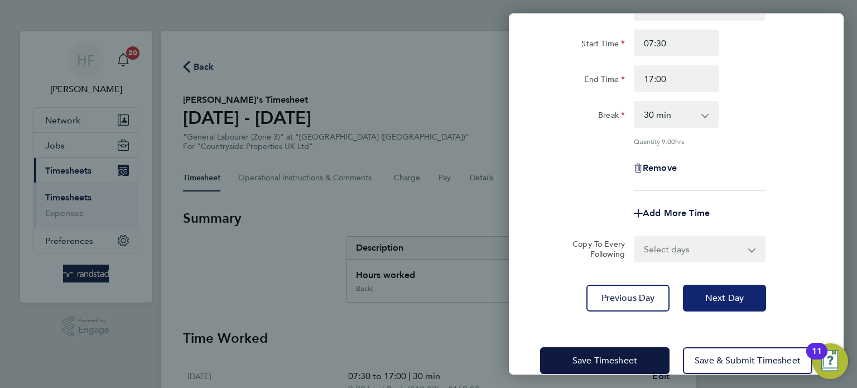
drag, startPoint x: 710, startPoint y: 287, endPoint x: 705, endPoint y: 280, distance: 9.2
click at [712, 287] on button "Next Day" at bounding box center [724, 298] width 83 height 27
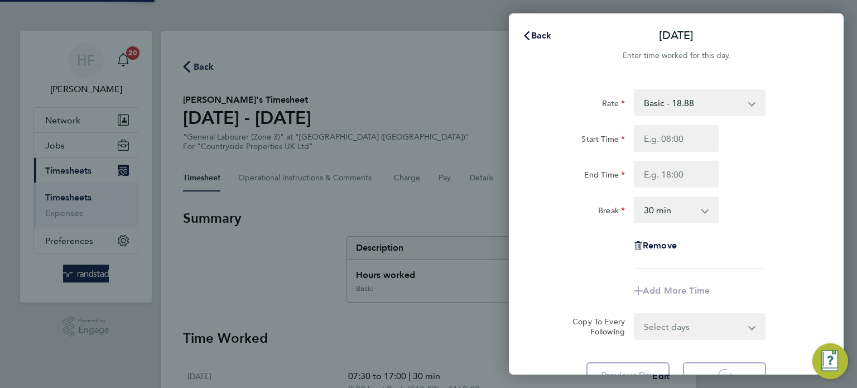
select select "30"
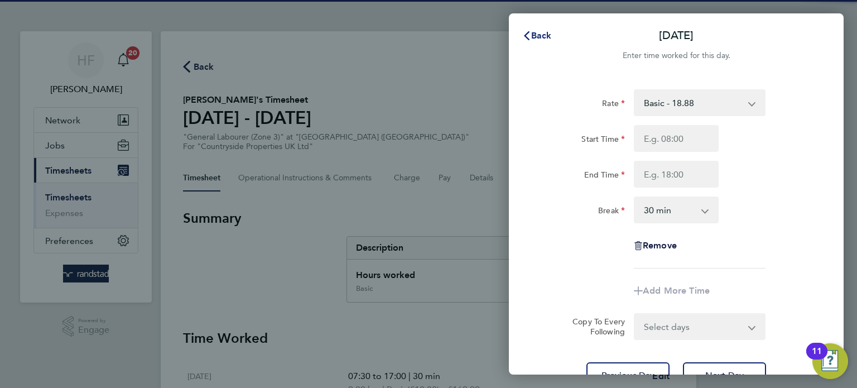
click at [540, 33] on span "Back" at bounding box center [541, 35] width 21 height 11
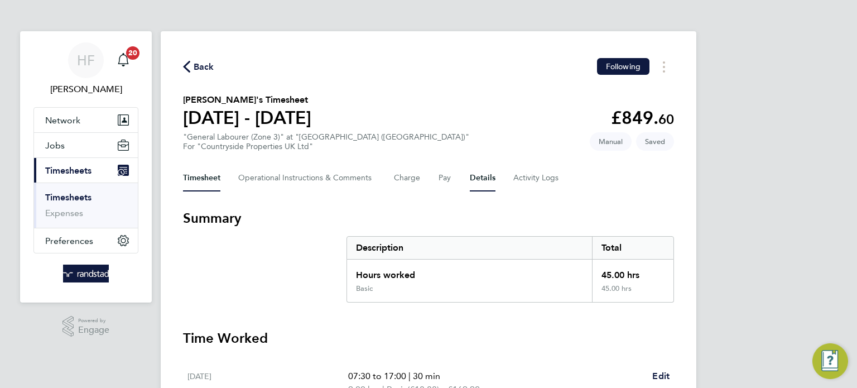
click at [475, 172] on button "Details" at bounding box center [483, 178] width 26 height 27
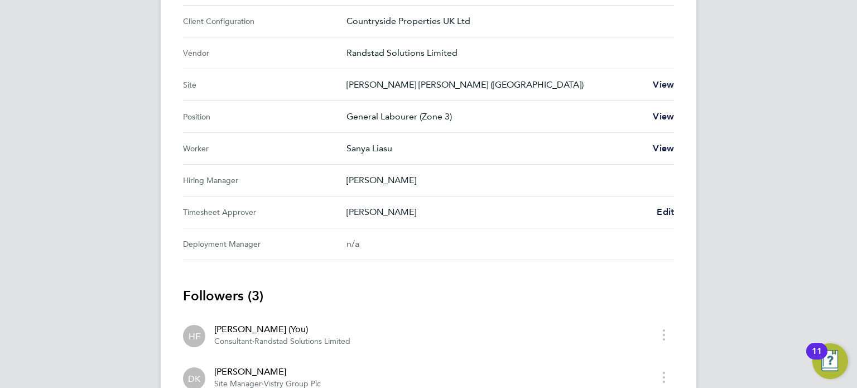
scroll to position [529, 0]
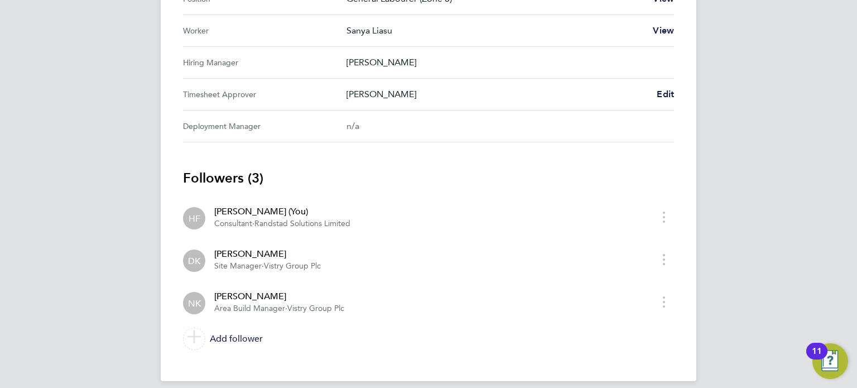
click at [533, 247] on app-follower-row "DK [PERSON_NAME] Site Manager · Vistry Group Plc" at bounding box center [418, 259] width 471 height 25
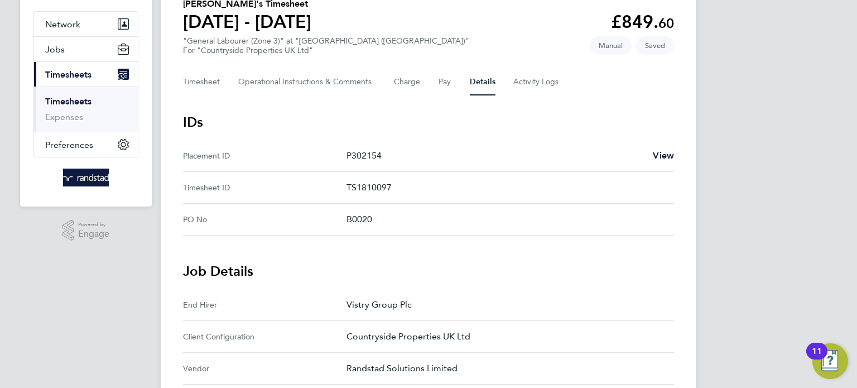
scroll to position [0, 0]
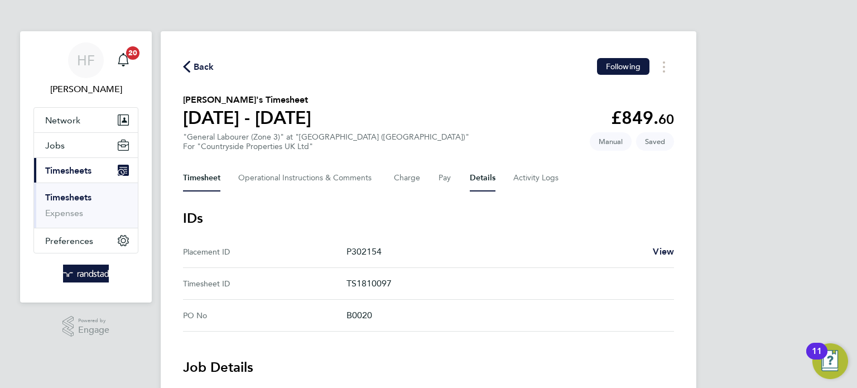
click at [213, 180] on button "Timesheet" at bounding box center [201, 178] width 37 height 27
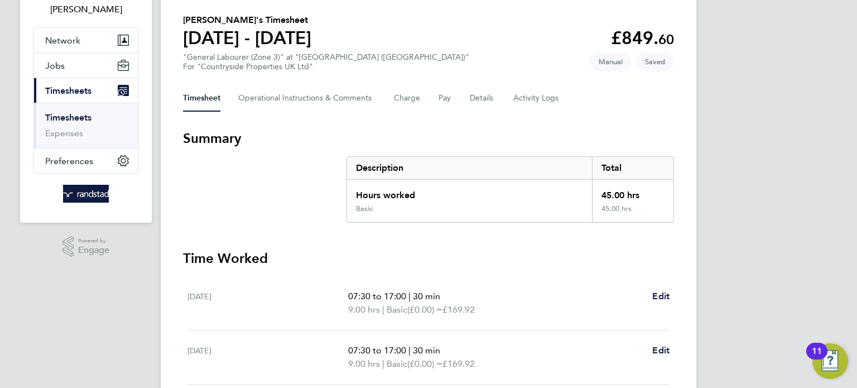
scroll to position [60, 0]
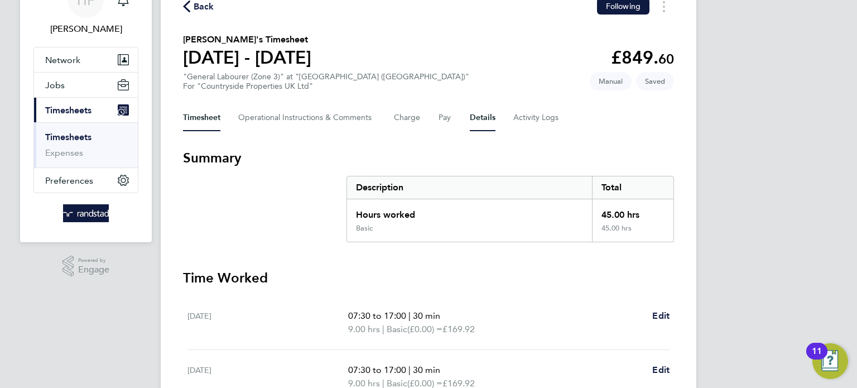
click at [477, 115] on button "Details" at bounding box center [483, 117] width 26 height 27
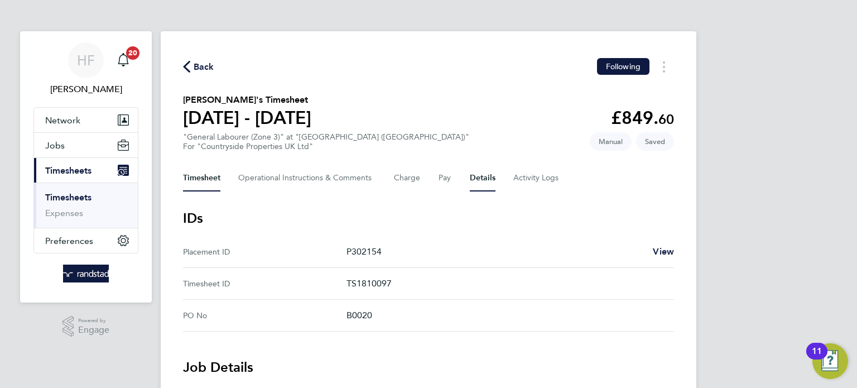
click at [202, 177] on button "Timesheet" at bounding box center [201, 178] width 37 height 27
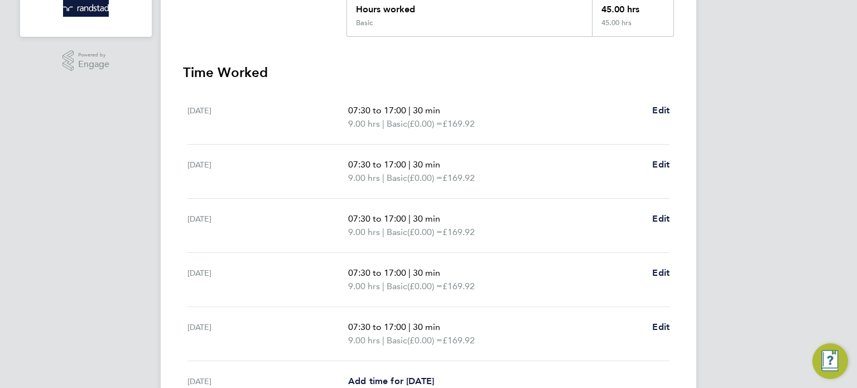
scroll to position [416, 0]
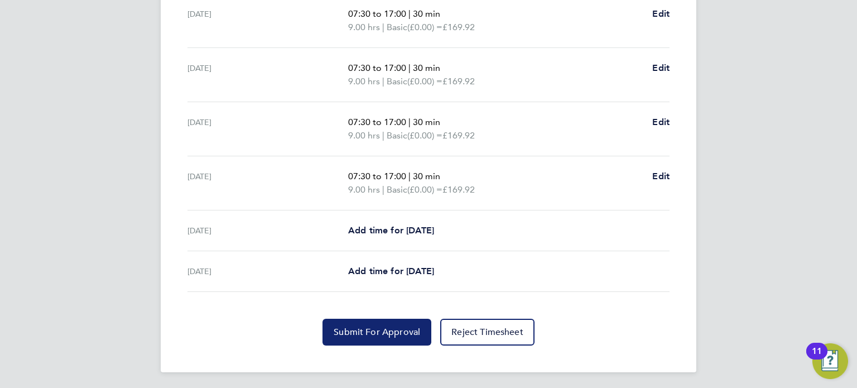
click at [401, 330] on span "Submit For Approval" at bounding box center [377, 331] width 87 height 11
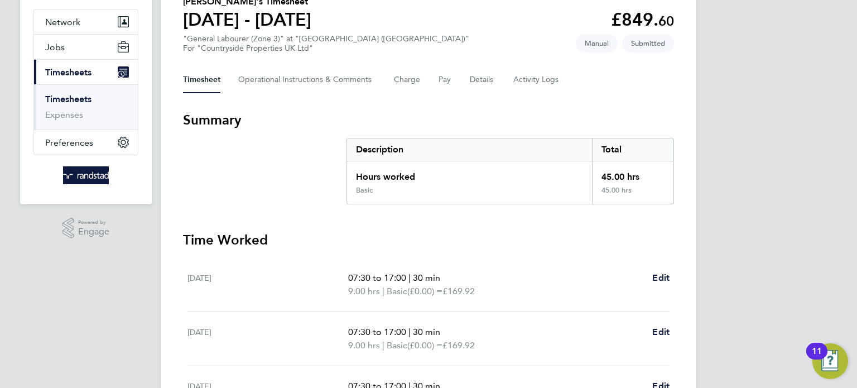
scroll to position [0, 0]
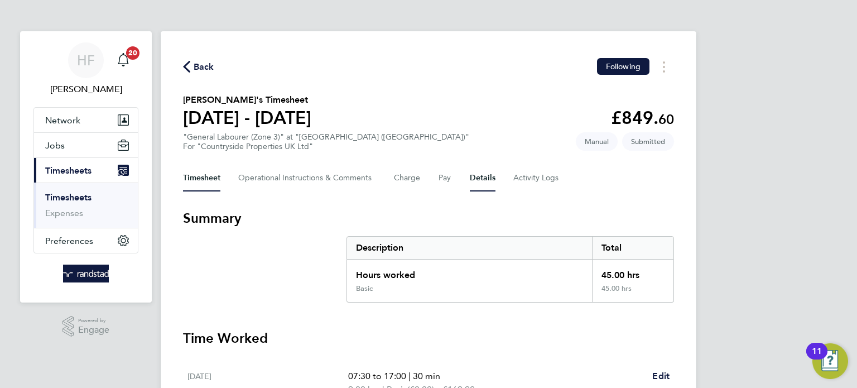
click at [473, 179] on button "Details" at bounding box center [483, 178] width 26 height 27
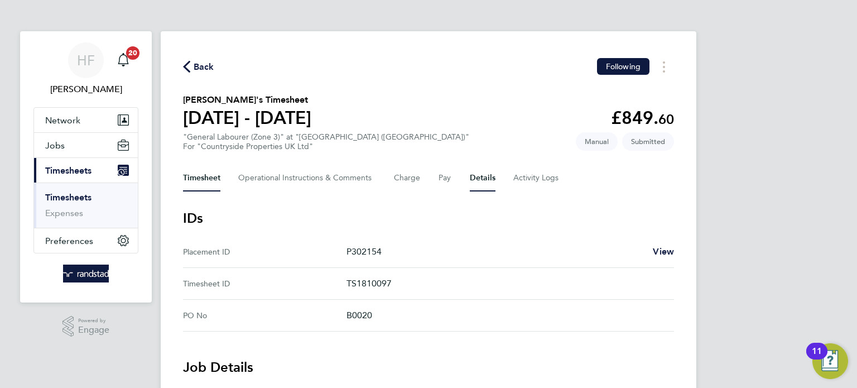
drag, startPoint x: 203, startPoint y: 175, endPoint x: 376, endPoint y: 176, distance: 172.5
click at [204, 175] on button "Timesheet" at bounding box center [201, 178] width 37 height 27
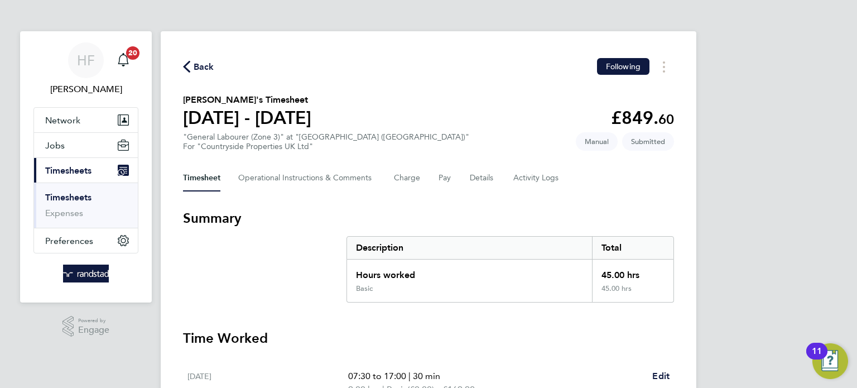
click at [71, 194] on link "Timesheets" at bounding box center [68, 197] width 46 height 11
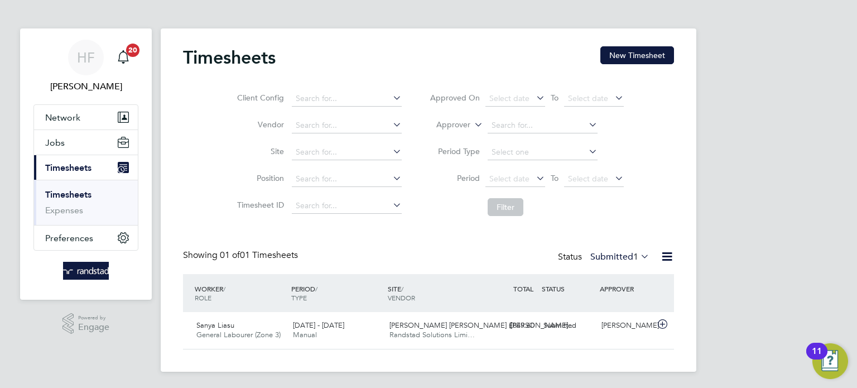
scroll to position [4, 0]
click at [75, 194] on link "Timesheets" at bounding box center [68, 193] width 46 height 11
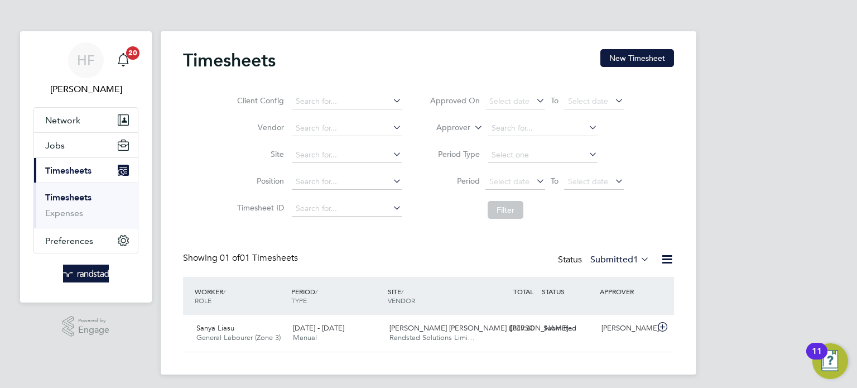
click at [83, 195] on link "Timesheets" at bounding box center [68, 197] width 46 height 11
